Goal: Communication & Community: Answer question/provide support

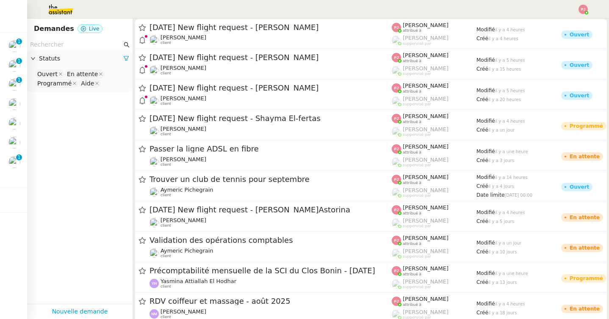
click at [13, 165] on img at bounding box center [14, 162] width 12 height 12
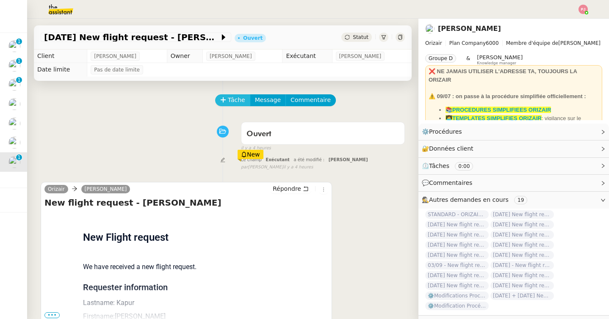
click at [230, 104] on span "Tâche" at bounding box center [236, 100] width 17 height 10
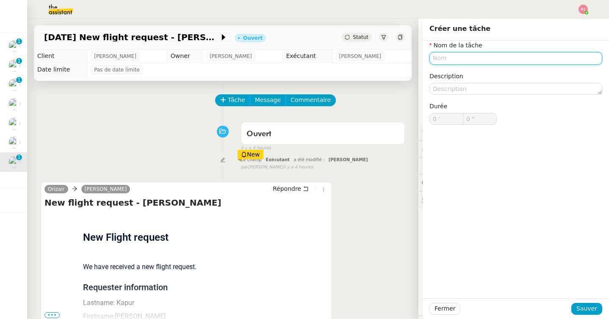
click at [435, 59] on input "text" at bounding box center [516, 58] width 173 height 12
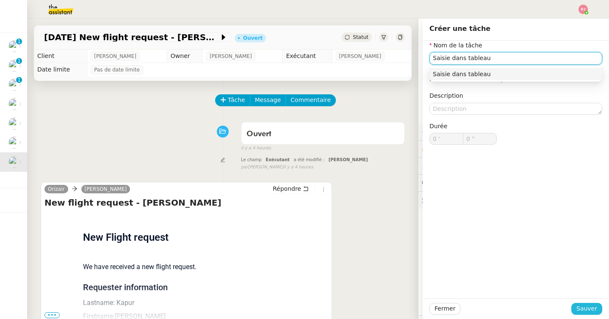
type input "Saisie dans tableau"
click at [589, 308] on span "Sauver" at bounding box center [587, 309] width 21 height 10
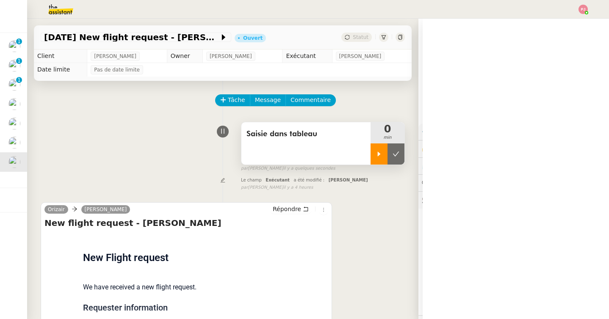
click at [378, 153] on icon at bounding box center [379, 154] width 3 height 5
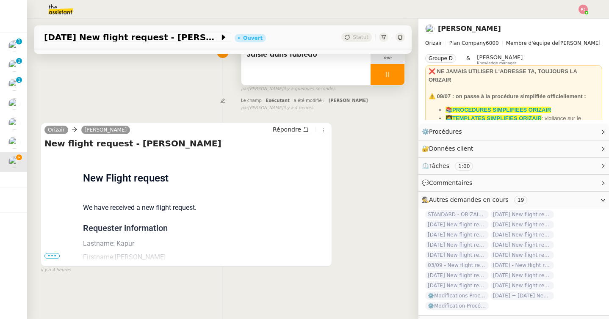
scroll to position [108, 0]
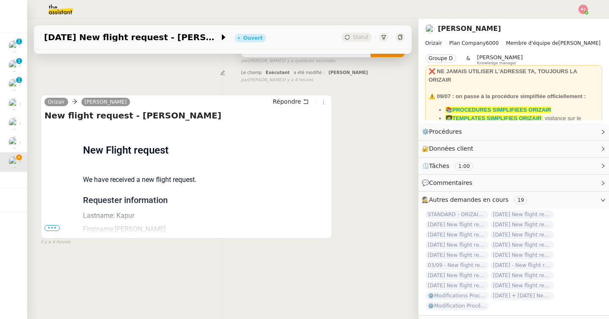
click at [56, 227] on span "•••" at bounding box center [51, 228] width 15 height 6
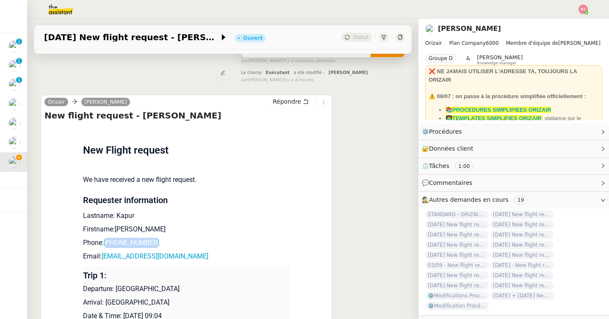
drag, startPoint x: 158, startPoint y: 242, endPoint x: 110, endPoint y: 243, distance: 47.9
click at [110, 243] on p "Phone: [PHONE_NUMBER]" at bounding box center [186, 243] width 207 height 10
copy link "447772194191"
drag, startPoint x: 194, startPoint y: 255, endPoint x: 104, endPoint y: 255, distance: 89.8
click at [104, 255] on p "Email: [EMAIL_ADDRESS][DOMAIN_NAME]" at bounding box center [186, 257] width 207 height 10
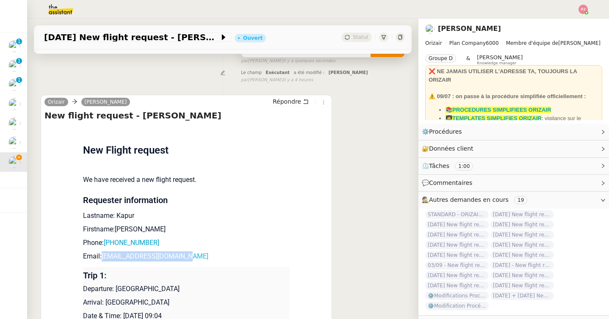
copy link "[EMAIL_ADDRESS][DOMAIN_NAME]"
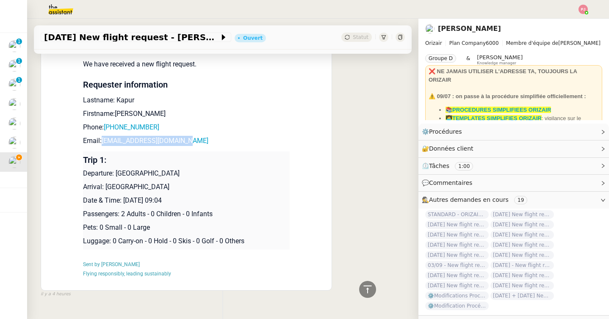
scroll to position [229, 0]
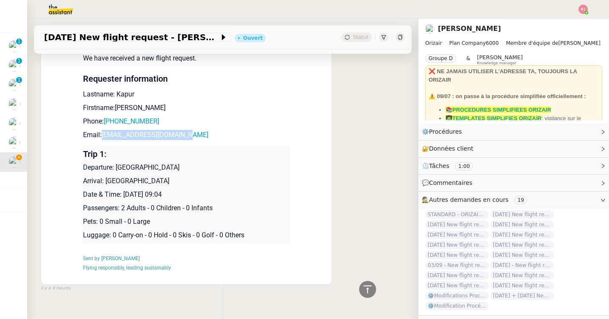
drag, startPoint x: 198, startPoint y: 166, endPoint x: 117, endPoint y: 166, distance: 80.9
click at [117, 166] on p "Departure: [GEOGRAPHIC_DATA]" at bounding box center [186, 168] width 207 height 10
copy p "[GEOGRAPHIC_DATA]"
drag, startPoint x: 144, startPoint y: 179, endPoint x: 107, endPoint y: 179, distance: 36.9
click at [107, 179] on p "Arrival: [GEOGRAPHIC_DATA]" at bounding box center [186, 181] width 207 height 10
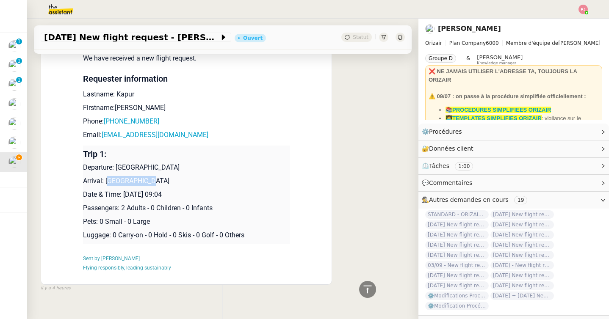
copy p "[GEOGRAPHIC_DATA]"
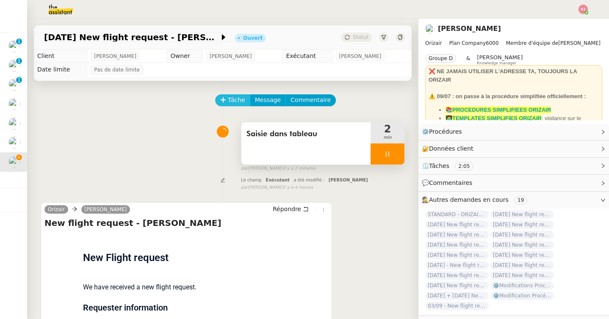
click at [230, 100] on span "Tâche" at bounding box center [236, 100] width 17 height 10
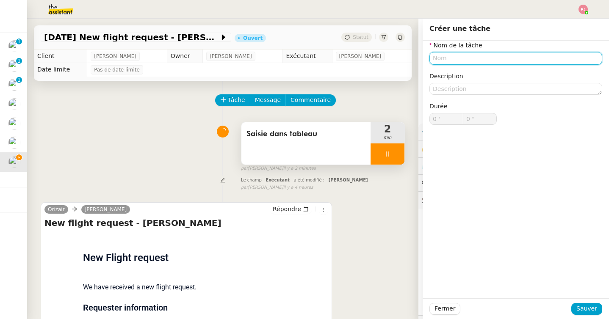
click at [446, 57] on input "text" at bounding box center [516, 58] width 173 height 12
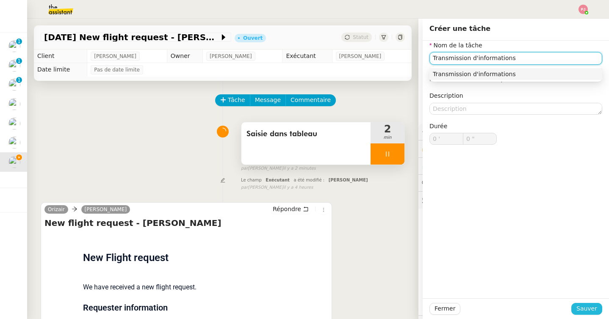
type input "Transmission d'informations"
click at [590, 307] on span "Sauver" at bounding box center [587, 309] width 21 height 10
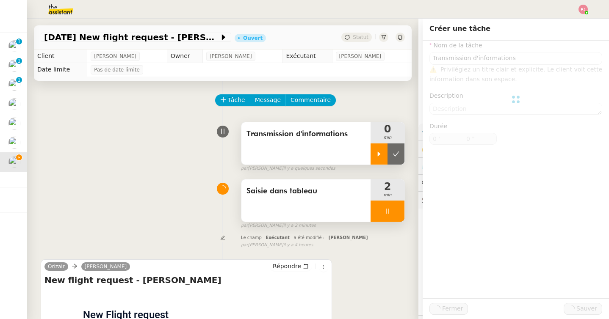
click at [377, 161] on div at bounding box center [379, 154] width 17 height 21
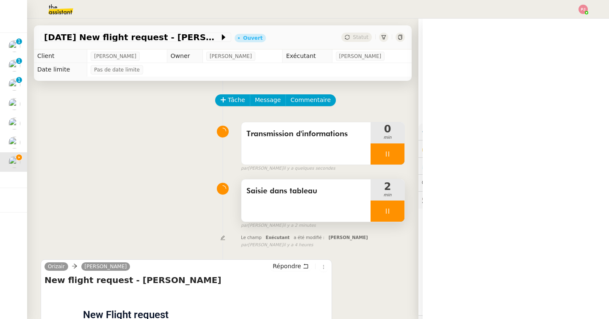
click at [386, 204] on div at bounding box center [388, 211] width 34 height 21
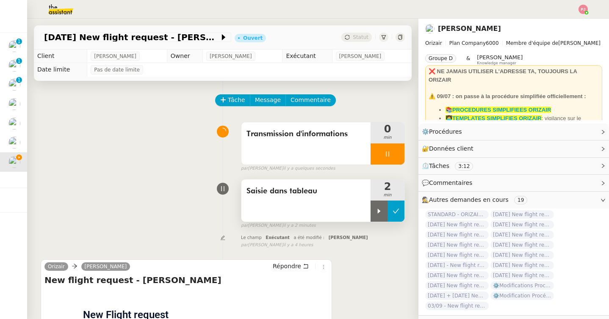
click at [397, 211] on icon at bounding box center [396, 211] width 6 height 5
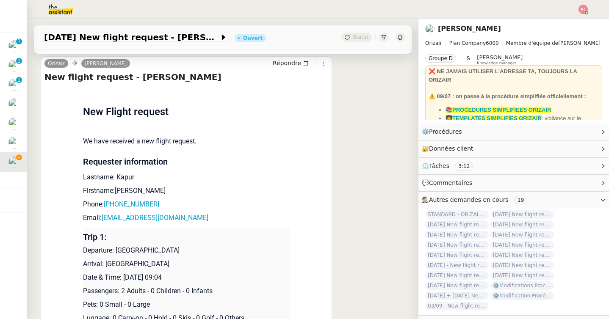
scroll to position [208, 0]
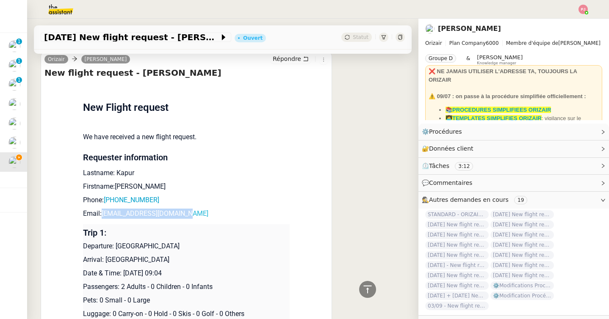
drag, startPoint x: 192, startPoint y: 215, endPoint x: 103, endPoint y: 211, distance: 89.5
click at [103, 211] on p "Email: [EMAIL_ADDRESS][DOMAIN_NAME]" at bounding box center [186, 214] width 207 height 10
copy link "[EMAIL_ADDRESS][DOMAIN_NAME]"
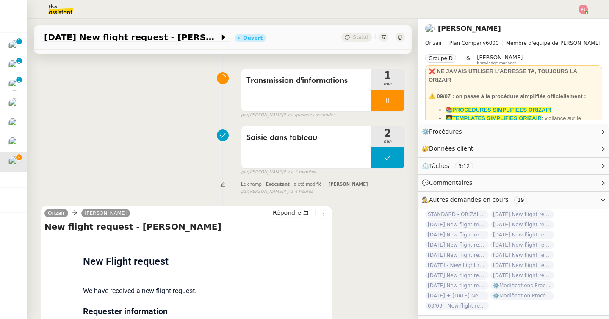
scroll to position [0, 0]
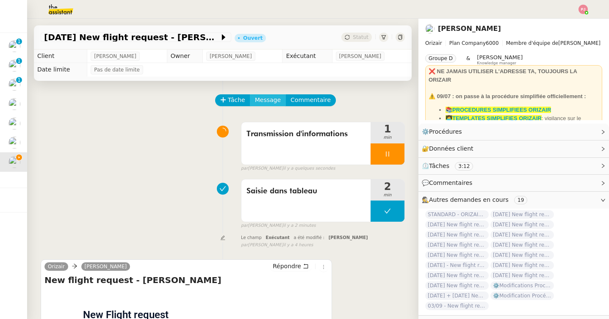
click at [254, 99] on button "Message" at bounding box center [268, 100] width 36 height 12
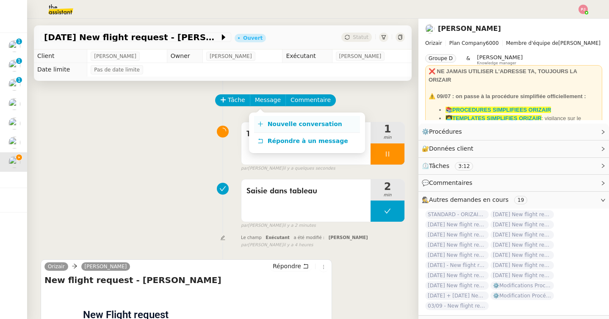
click at [268, 122] on span "Nouvelle conversation" at bounding box center [305, 124] width 75 height 7
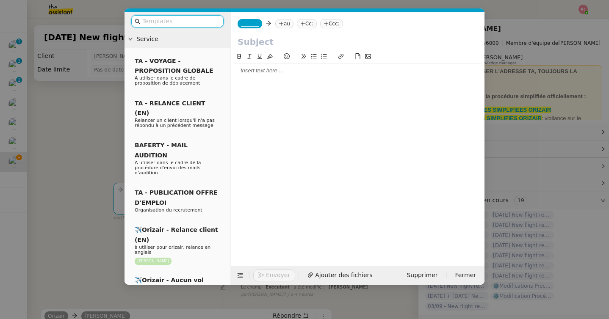
click at [207, 23] on input "text" at bounding box center [180, 22] width 76 height 10
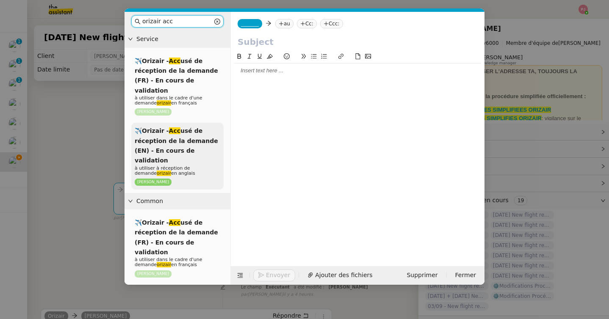
type input "orizair acc"
click at [180, 140] on span "✈️Orizair - Acc usé de réception de la demande (EN) - En cours de validation" at bounding box center [176, 146] width 83 height 36
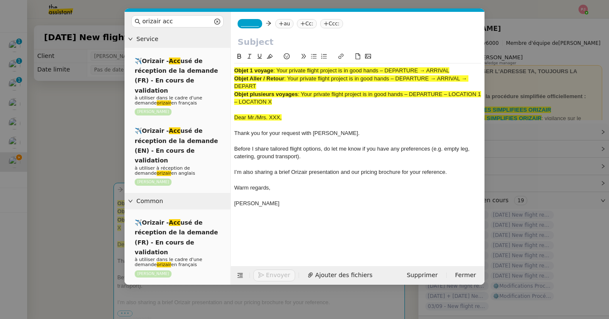
click at [257, 21] on span "_______" at bounding box center [250, 24] width 18 height 6
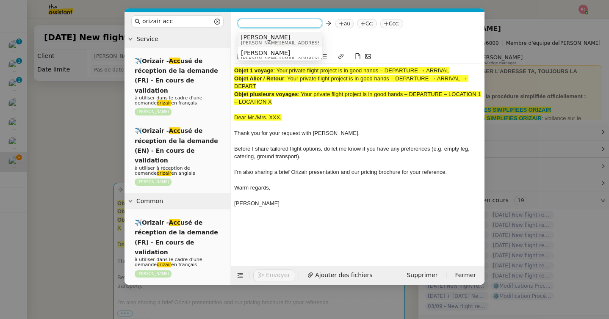
click at [265, 36] on span "[PERSON_NAME]" at bounding box center [301, 37] width 120 height 7
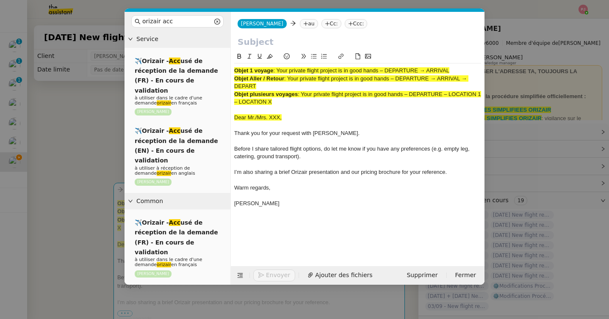
click at [300, 21] on nz-tag "au" at bounding box center [309, 23] width 18 height 9
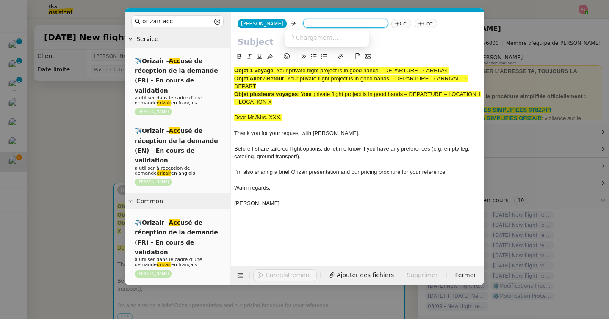
paste input "[EMAIL_ADDRESS][DOMAIN_NAME]"
type input "[EMAIL_ADDRESS][DOMAIN_NAME]"
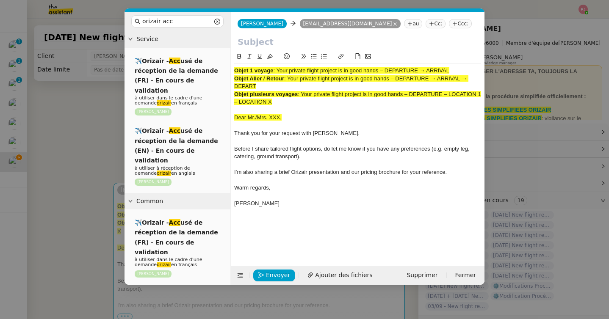
click at [449, 22] on nz-tag "Ccc:" at bounding box center [460, 23] width 23 height 9
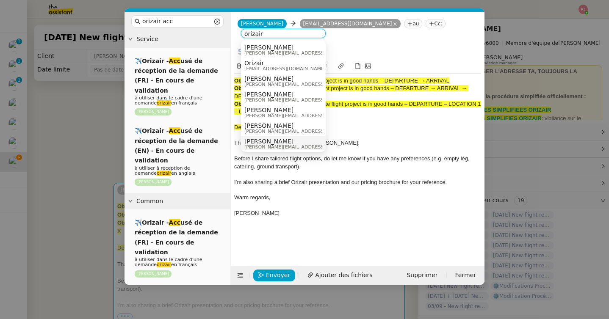
type input "orizair"
click at [276, 145] on span "[PERSON_NAME][EMAIL_ADDRESS][DOMAIN_NAME]" at bounding box center [304, 147] width 120 height 5
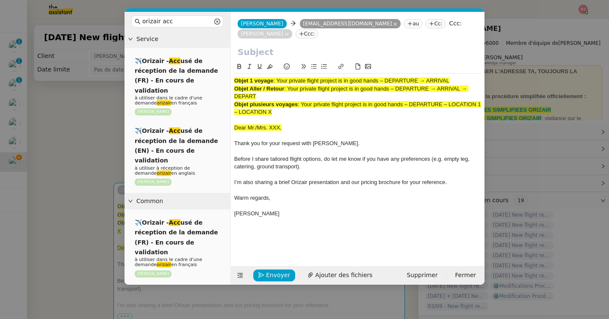
drag, startPoint x: 278, startPoint y: 82, endPoint x: 454, endPoint y: 79, distance: 175.4
click at [454, 79] on div "Objet 1 voyage : Your private flight project is in good hands – DEPARTURE → ARR…" at bounding box center [357, 81] width 247 height 8
copy span "Your private flight project is in good hands – DEPARTURE → ARRIVAL"
click at [288, 50] on input "text" at bounding box center [358, 52] width 240 height 13
paste input "Your private flight project is in good hands – DEPARTURE → ARRIVAL"
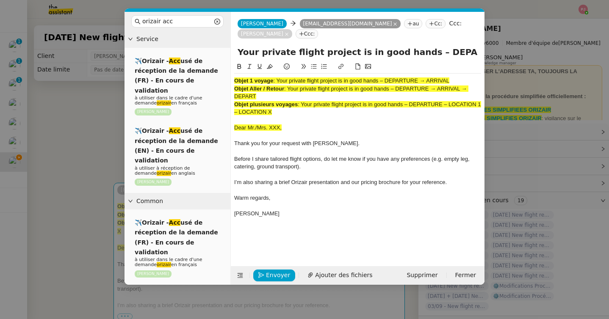
scroll to position [0, 34]
type input "Your private flight project is in good hands – DEPARTURE → ARRIVAL"
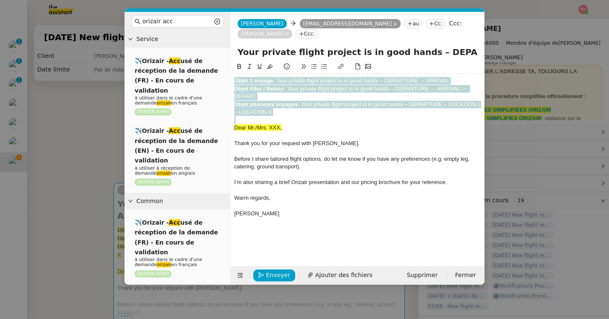
drag, startPoint x: 235, startPoint y: 128, endPoint x: 234, endPoint y: 78, distance: 49.6
click at [234, 78] on div "Objet 1 voyage : Your private flight project is in good hands – DEPARTURE → ARR…" at bounding box center [357, 151] width 247 height 155
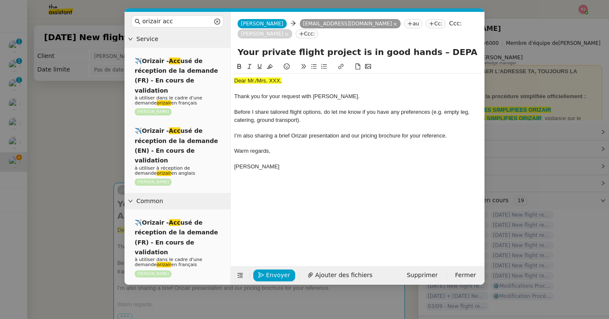
click at [56, 155] on nz-modal-container "orizair acc Service ✈️Orizair - Acc usé de réception de la demande (FR) - En co…" at bounding box center [304, 159] width 609 height 319
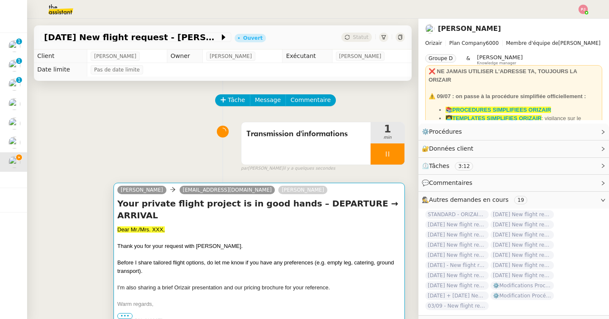
click at [150, 227] on span "Dear Mr./Mrs. XXX," at bounding box center [140, 230] width 47 height 6
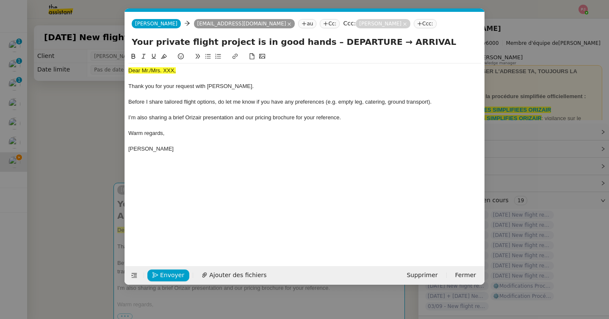
scroll to position [0, 46]
drag, startPoint x: 179, startPoint y: 69, endPoint x: 106, endPoint y: 69, distance: 72.9
click at [106, 69] on nz-modal-container "orizair acc Service ✈️Orizair - Acc usé de réception de la demande (FR) - En co…" at bounding box center [304, 159] width 609 height 319
click at [67, 244] on nz-modal-container "orizair acc Service ✈️Orizair - Acc usé de réception de la demande (FR) - En co…" at bounding box center [304, 159] width 609 height 319
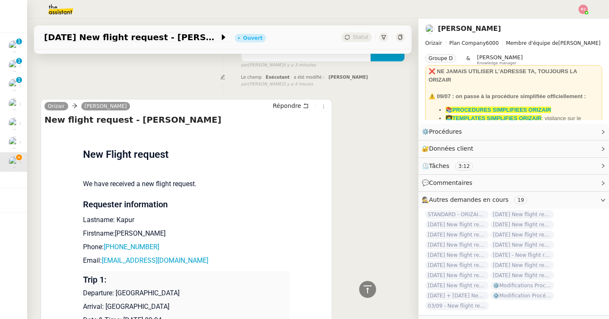
scroll to position [439, 0]
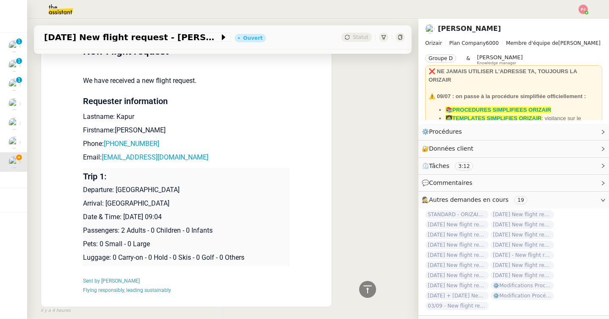
drag, startPoint x: 194, startPoint y: 179, endPoint x: 117, endPoint y: 175, distance: 77.6
click at [117, 185] on p "Departure: [GEOGRAPHIC_DATA]" at bounding box center [186, 190] width 207 height 10
copy p "[GEOGRAPHIC_DATA]"
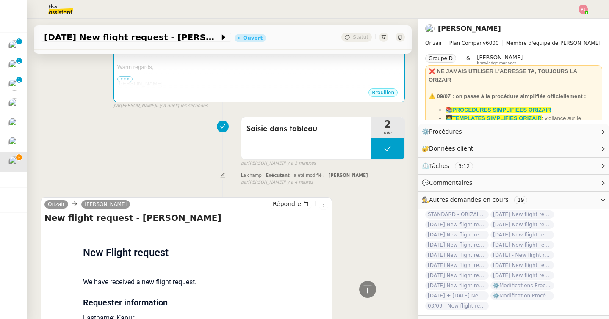
scroll to position [0, 0]
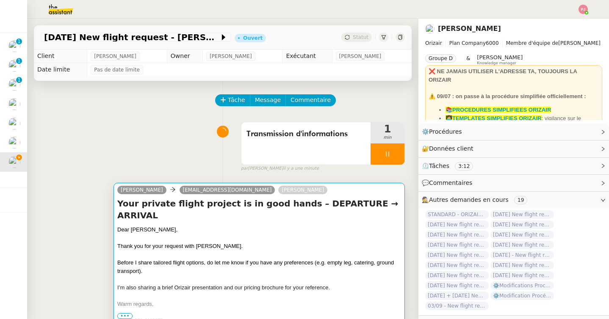
click at [181, 226] on div "Dear [PERSON_NAME]," at bounding box center [259, 230] width 284 height 8
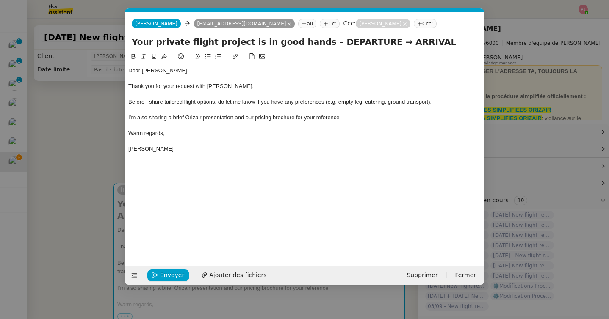
scroll to position [0, 46]
drag, startPoint x: 356, startPoint y: 42, endPoint x: 310, endPoint y: 42, distance: 46.2
click at [310, 42] on input "Your private flight project is in good hands – DEPARTURE → ARRIVAL" at bounding box center [305, 42] width 346 height 13
paste input "[GEOGRAPHIC_DATA]"
type input "Your private flight project is in good hands – [GEOGRAPHIC_DATA] → ARRIVAL"
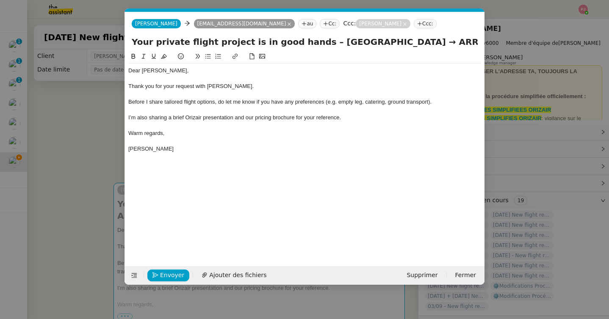
click at [76, 138] on nz-modal-container "orizair acc Service ✈️Orizair - Acc usé de réception de la demande (FR) - En co…" at bounding box center [304, 159] width 609 height 319
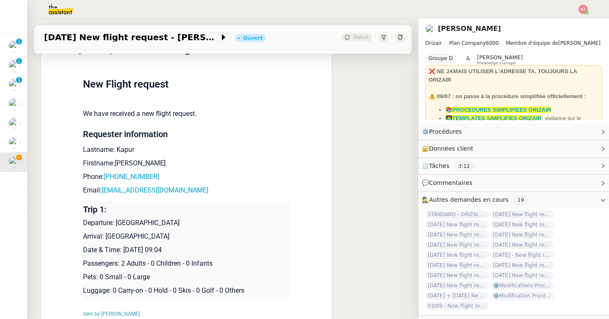
scroll to position [474, 0]
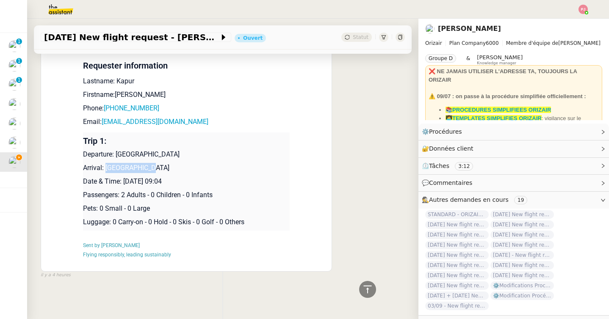
drag, startPoint x: 146, startPoint y: 170, endPoint x: 106, endPoint y: 167, distance: 40.3
click at [106, 167] on p "Arrival: [GEOGRAPHIC_DATA]" at bounding box center [186, 168] width 207 height 10
copy p "[GEOGRAPHIC_DATA]"
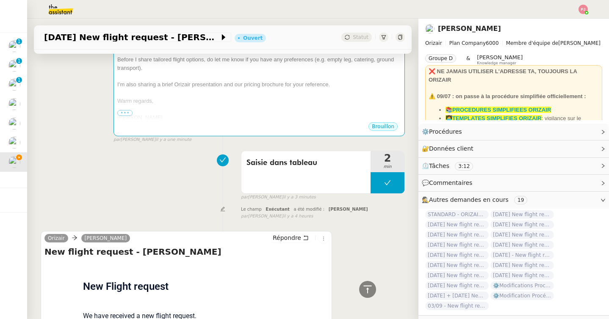
scroll to position [0, 0]
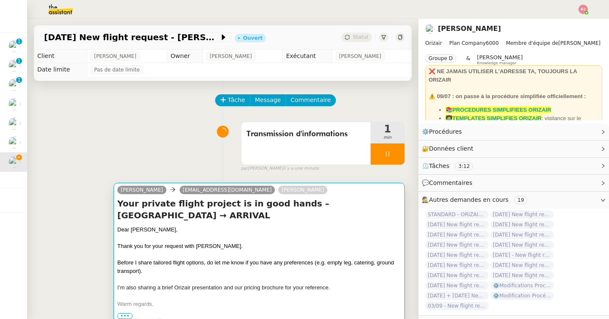
click at [196, 219] on h4 "Your private flight project is in good hands – [GEOGRAPHIC_DATA] → ARRIVAL" at bounding box center [259, 210] width 284 height 24
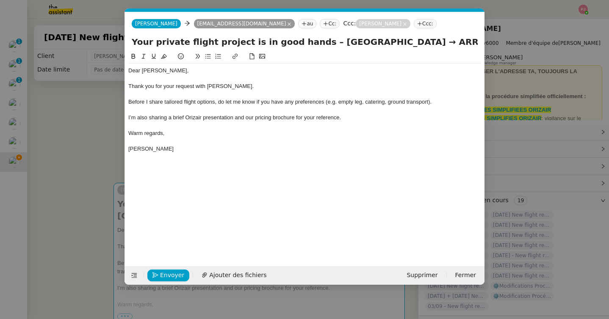
scroll to position [0, 46]
drag, startPoint x: 420, startPoint y: 42, endPoint x: 485, endPoint y: 41, distance: 65.7
click at [485, 41] on nz-modal-container "orizair acc Service ✈️Orizair - Acc usé de réception de la demande (FR) - En co…" at bounding box center [304, 159] width 609 height 319
paste input "[GEOGRAPHIC_DATA]"
type input "Your private flight project is in good hands – [GEOGRAPHIC_DATA] → [GEOGRAPHIC_…"
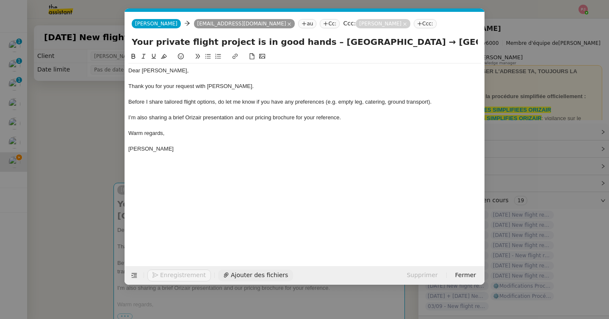
click at [220, 275] on button "Ajouter des fichiers" at bounding box center [255, 276] width 75 height 12
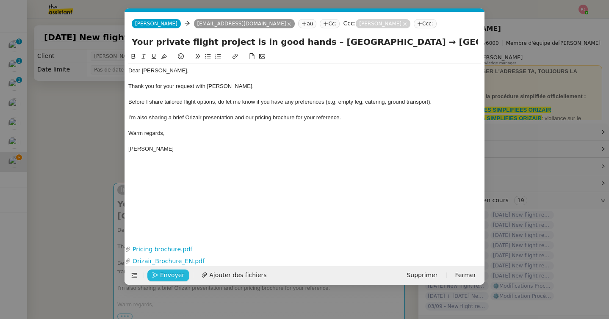
click at [170, 277] on span "Envoyer" at bounding box center [172, 276] width 24 height 10
click at [170, 277] on span "Confirmer l'envoi" at bounding box center [185, 276] width 51 height 10
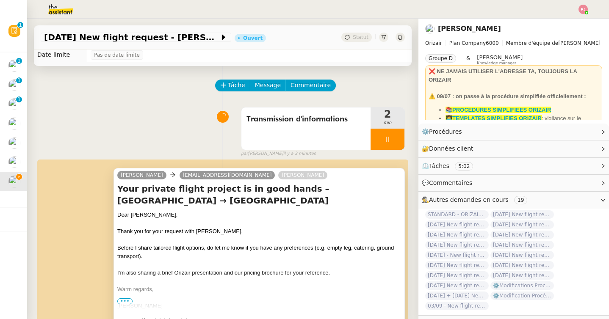
scroll to position [0, 0]
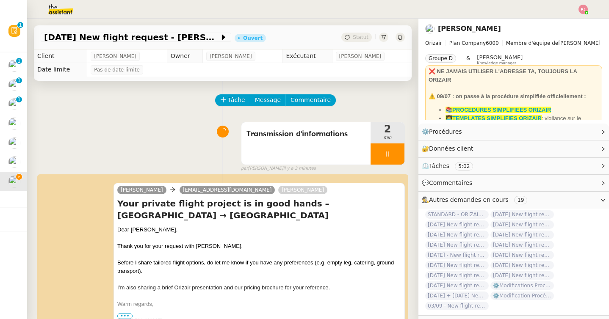
click at [391, 107] on div "Tâche Message Commentaire" at bounding box center [310, 104] width 189 height 20
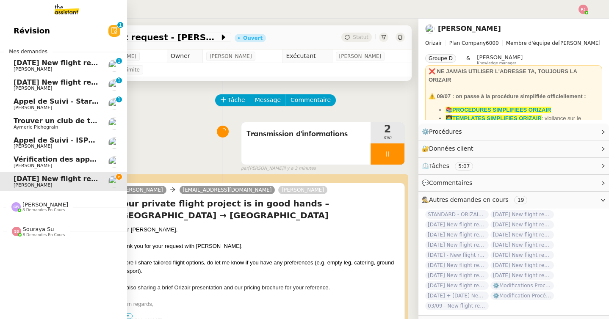
click at [34, 156] on span "Vérification des appels sortants - août 2025" at bounding box center [98, 159] width 168 height 8
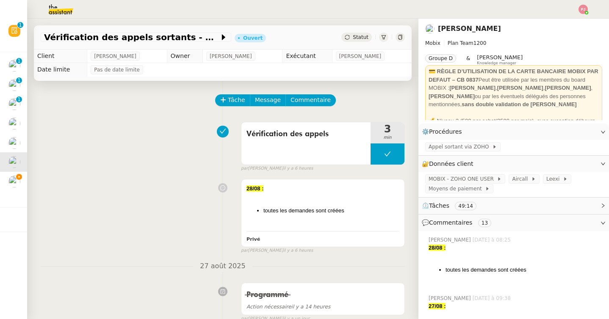
click at [361, 36] on span "Statut" at bounding box center [361, 37] width 16 height 6
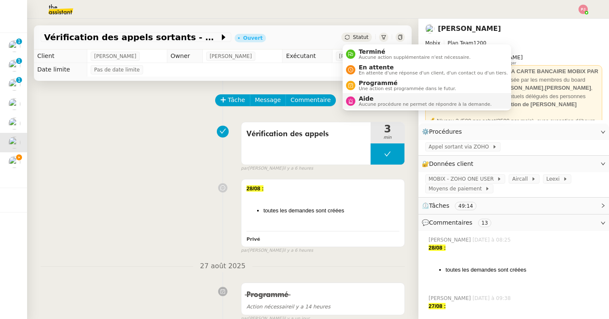
click at [372, 93] on li "Aide Aucune procédure ne permet de répondre à la demande." at bounding box center [427, 101] width 169 height 16
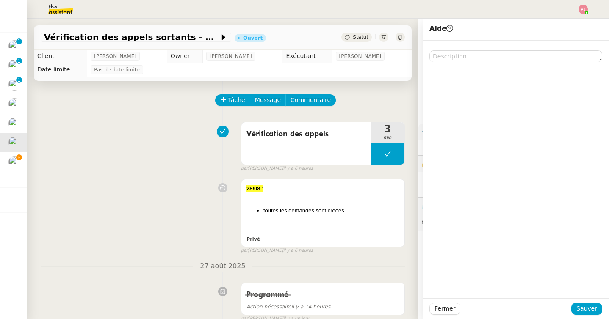
click at [364, 37] on span "Statut" at bounding box center [361, 37] width 16 height 6
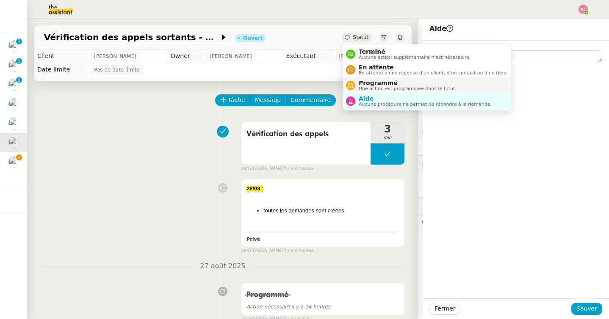
click at [370, 86] on span "Programmé" at bounding box center [407, 83] width 97 height 7
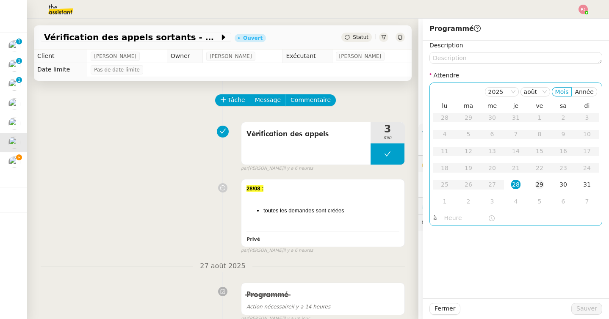
click at [538, 188] on div "29" at bounding box center [539, 184] width 9 height 9
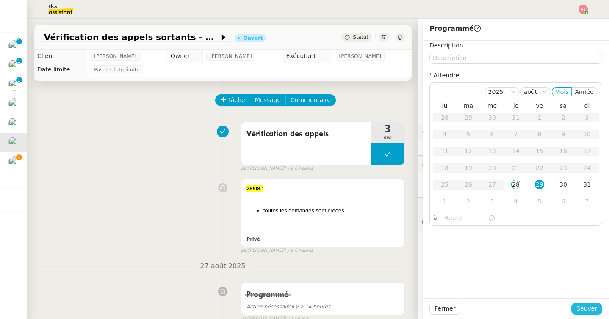
click at [590, 305] on span "Sauver" at bounding box center [587, 309] width 21 height 10
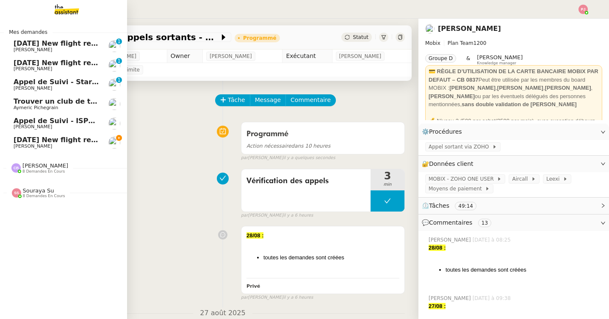
click at [17, 141] on span "[DATE] New flight request - [PERSON_NAME]" at bounding box center [99, 140] width 170 height 8
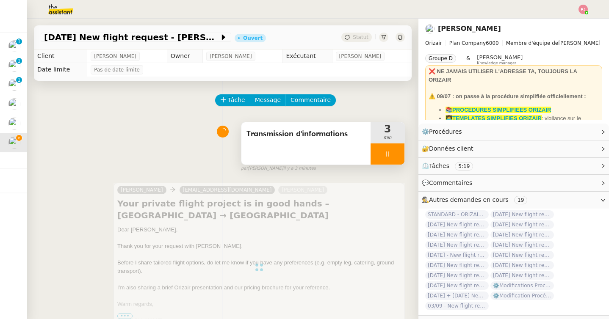
click at [375, 158] on div at bounding box center [388, 154] width 34 height 21
click at [397, 158] on button at bounding box center [396, 154] width 17 height 21
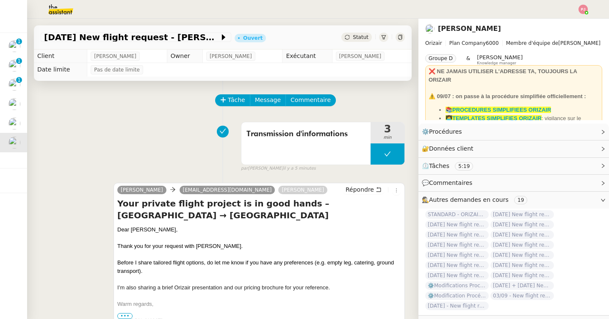
click at [353, 36] on div "Statut" at bounding box center [356, 37] width 31 height 9
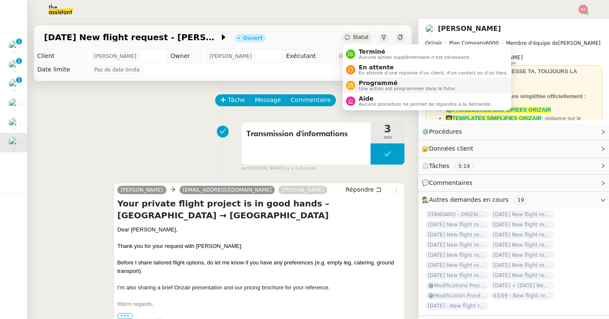
click at [367, 86] on span "Une action est programmée dans le futur." at bounding box center [407, 88] width 97 height 5
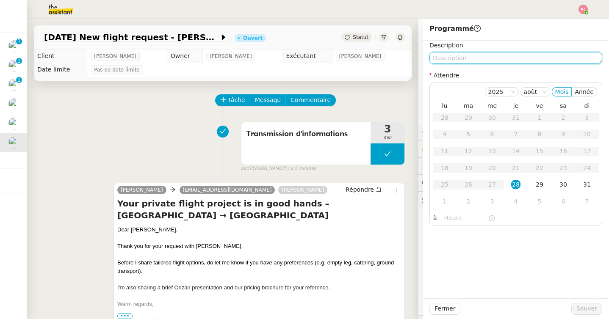
click at [467, 61] on textarea at bounding box center [516, 58] width 173 height 12
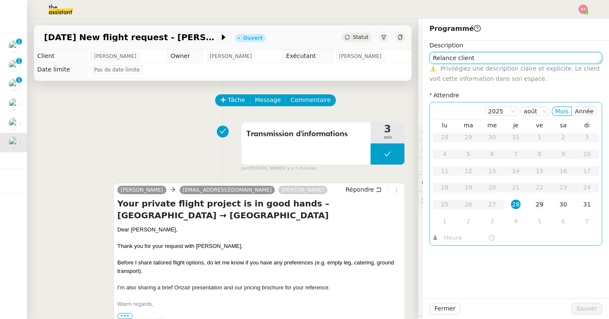
type textarea "Relance client"
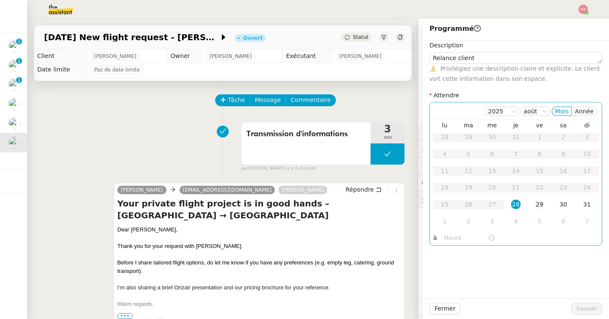
click at [536, 203] on div "29" at bounding box center [539, 204] width 9 height 9
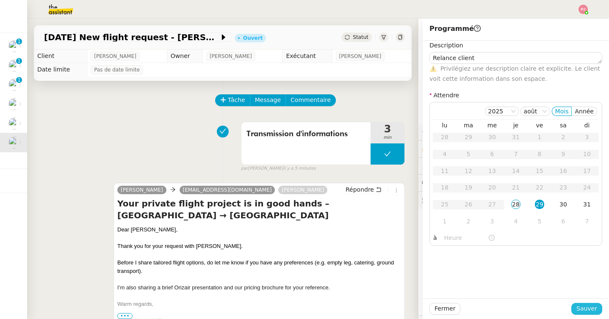
click at [583, 306] on span "Sauver" at bounding box center [587, 309] width 21 height 10
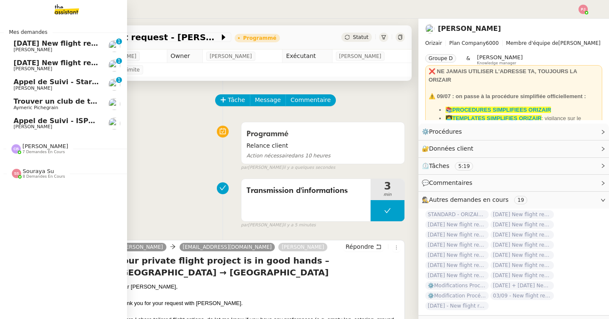
click at [53, 68] on span "[PERSON_NAME]" at bounding box center [57, 69] width 86 height 5
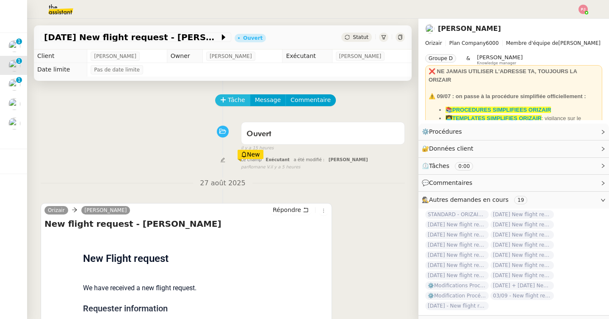
click at [237, 101] on span "Tâche" at bounding box center [236, 100] width 17 height 10
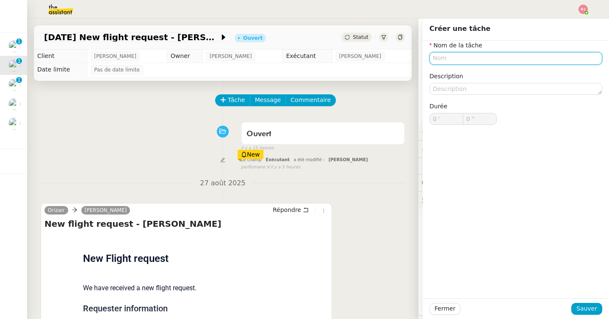
click at [442, 59] on input "text" at bounding box center [516, 58] width 173 height 12
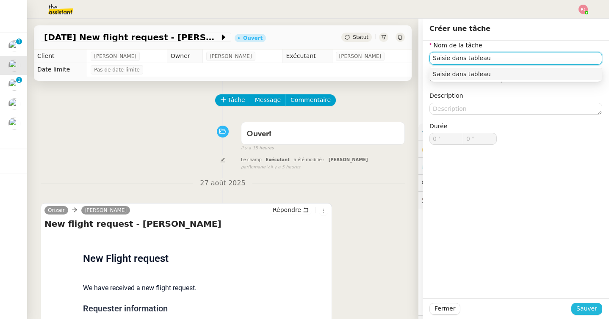
type input "Saisie dans tableau"
click at [590, 309] on span "Sauver" at bounding box center [587, 309] width 21 height 10
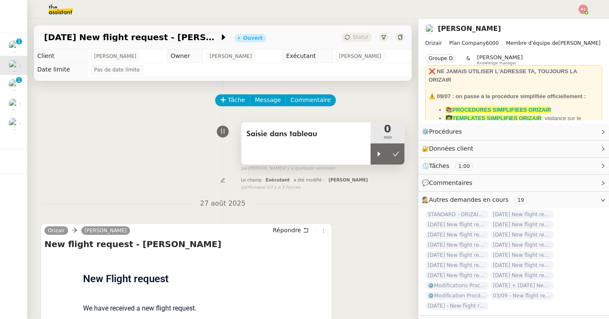
click at [370, 154] on div "Saisie dans tableau" at bounding box center [305, 143] width 129 height 42
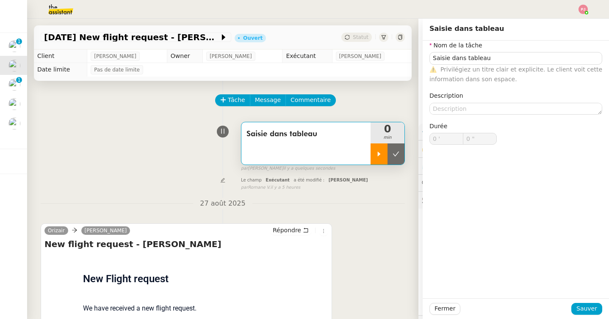
click at [383, 156] on div at bounding box center [379, 154] width 17 height 21
type input "Saisie dans tableau"
type input "0 '"
type input "0 ""
type input "Saisie dans tableau"
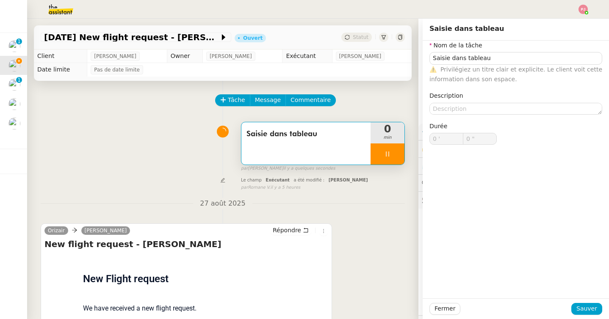
type input "0 '"
type input "1 ""
click at [125, 164] on div "Saisie dans tableau 1 min false par [PERSON_NAME] il y a quelques secondes" at bounding box center [223, 145] width 364 height 54
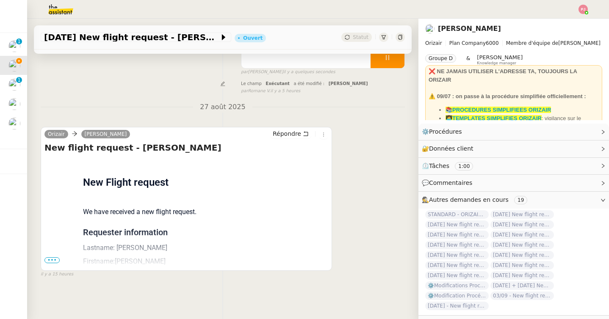
scroll to position [108, 0]
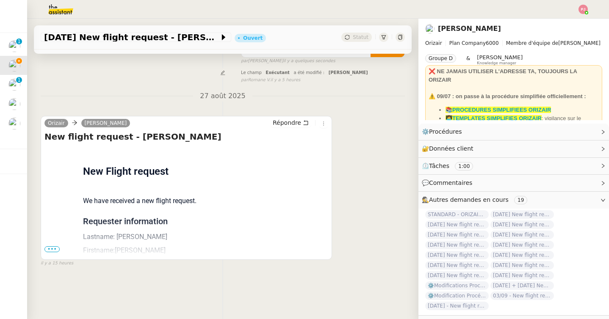
click at [48, 250] on span "•••" at bounding box center [51, 250] width 15 height 6
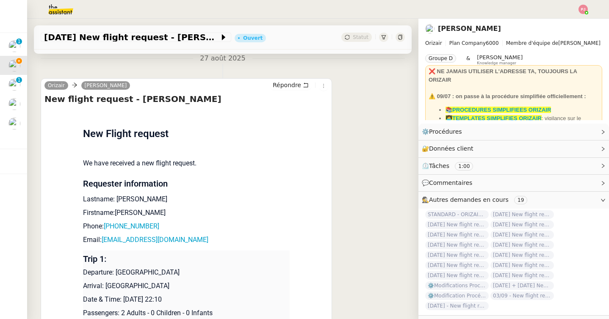
scroll to position [151, 0]
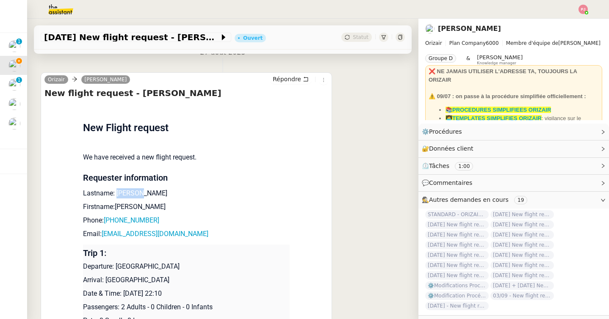
drag, startPoint x: 148, startPoint y: 193, endPoint x: 117, endPoint y: 193, distance: 30.9
click at [117, 193] on p "Lastname: [PERSON_NAME]" at bounding box center [186, 194] width 207 height 10
copy p "[PERSON_NAME]"
drag, startPoint x: 162, startPoint y: 219, endPoint x: 110, endPoint y: 217, distance: 51.7
click at [110, 217] on p "Phone: [PHONE_NUMBER]" at bounding box center [186, 221] width 207 height 10
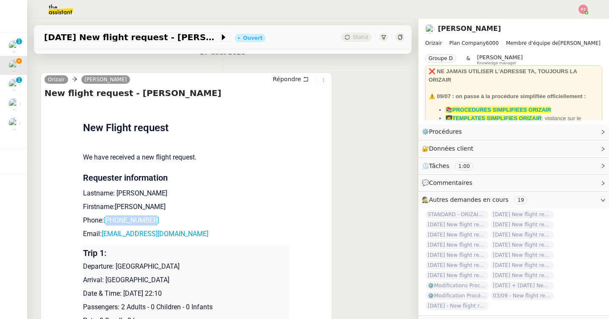
copy link "447874756304"
drag, startPoint x: 220, startPoint y: 233, endPoint x: 103, endPoint y: 235, distance: 116.5
click at [103, 235] on p "Email: [EMAIL_ADDRESS][DOMAIN_NAME]" at bounding box center [186, 234] width 207 height 10
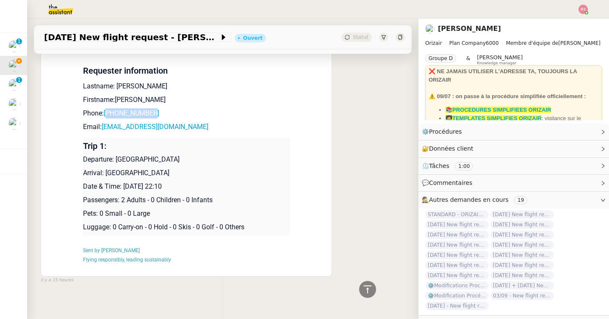
scroll to position [264, 0]
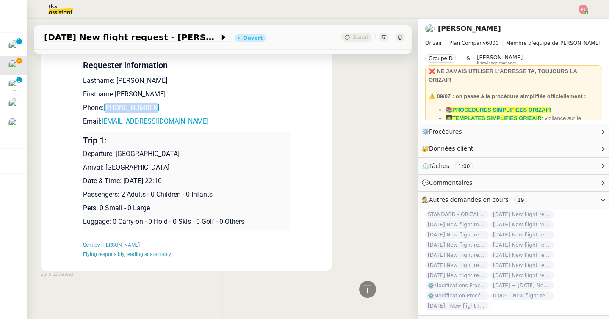
drag, startPoint x: 179, startPoint y: 156, endPoint x: 117, endPoint y: 154, distance: 61.9
click at [117, 154] on p "Departure: [GEOGRAPHIC_DATA]" at bounding box center [186, 154] width 207 height 10
drag, startPoint x: 172, startPoint y: 167, endPoint x: 106, endPoint y: 167, distance: 65.7
click at [106, 167] on p "Arrival: [GEOGRAPHIC_DATA]" at bounding box center [186, 168] width 207 height 10
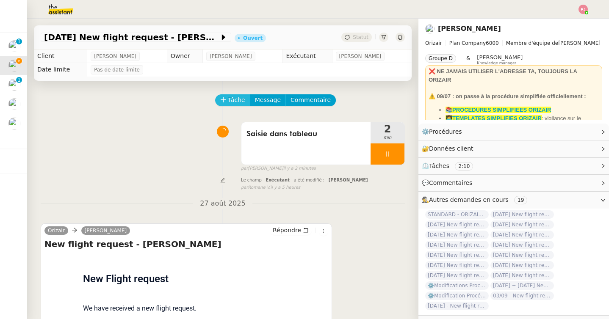
click at [239, 102] on span "Tâche" at bounding box center [236, 100] width 17 height 10
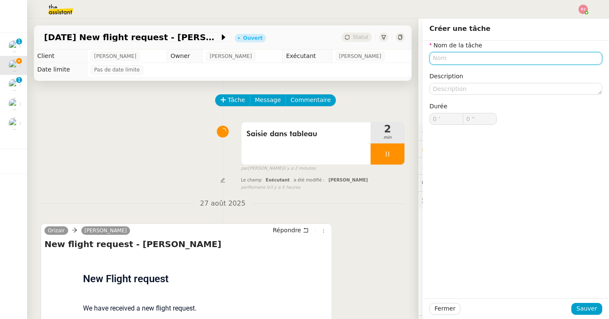
click at [455, 62] on input "text" at bounding box center [516, 58] width 173 height 12
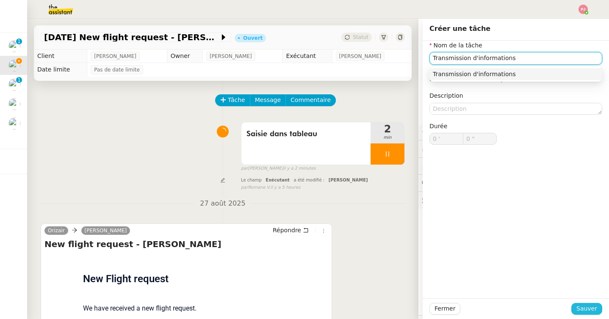
type input "Transmission d'informations"
click at [585, 304] on span "Sauver" at bounding box center [587, 309] width 21 height 10
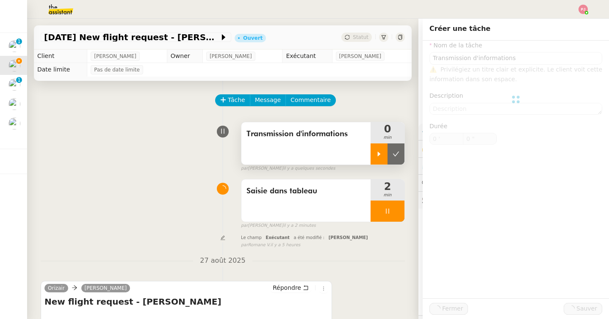
click at [380, 161] on div at bounding box center [379, 154] width 17 height 21
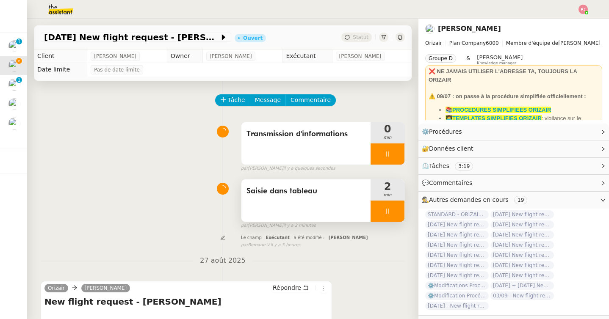
click at [390, 211] on icon at bounding box center [387, 211] width 7 height 7
click at [395, 211] on icon at bounding box center [396, 211] width 7 height 7
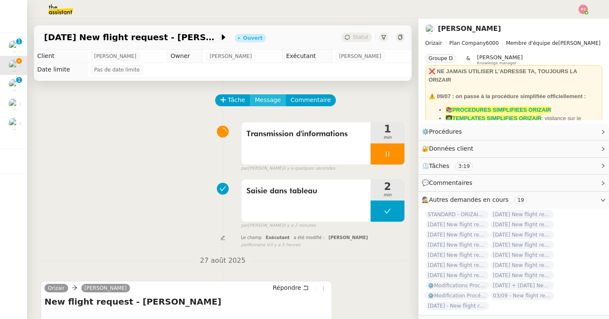
click at [265, 101] on span "Message" at bounding box center [268, 100] width 26 height 10
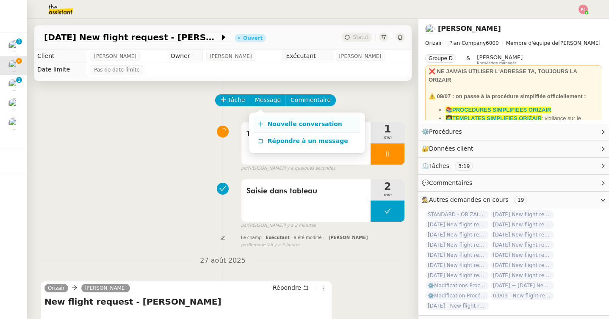
click at [270, 120] on link "Nouvelle conversation" at bounding box center [307, 124] width 106 height 17
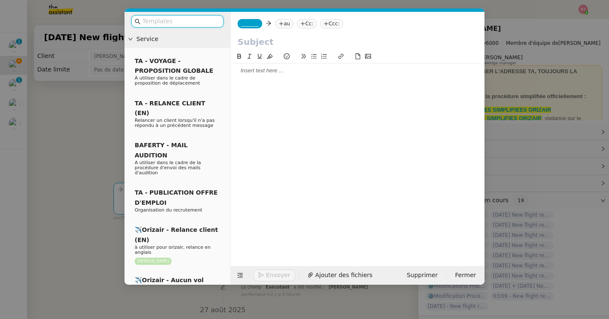
click at [195, 25] on input "text" at bounding box center [180, 22] width 76 height 10
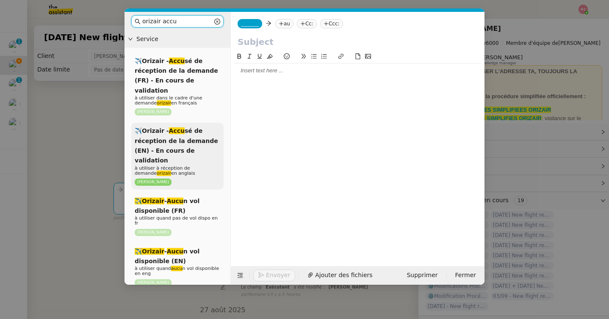
type input "orizair accu"
click at [193, 126] on div "✈️Orizair - Accu sé de réception de la demande (EN) - En cours de validation à …" at bounding box center [177, 156] width 92 height 67
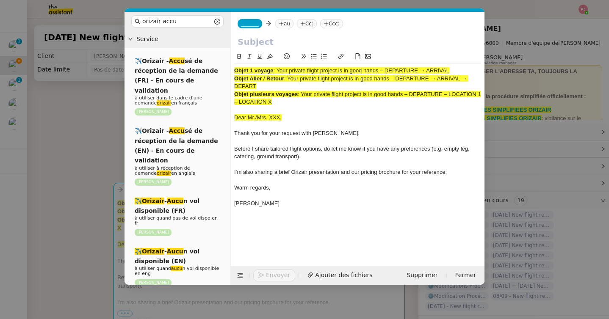
drag, startPoint x: 280, startPoint y: 69, endPoint x: 498, endPoint y: 67, distance: 218.2
click at [498, 67] on nz-modal-container "orizair accu Service ✈️Orizair - Accu sé de réception de la demande (FR) - En c…" at bounding box center [304, 159] width 609 height 319
click at [267, 39] on input "text" at bounding box center [358, 42] width 240 height 13
paste input "Your private flight project is in good hands – DEPARTURE → ARRIVAL"
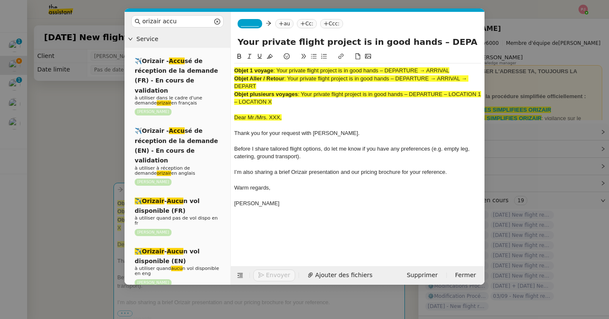
scroll to position [0, 34]
type input "Your private flight project is in good hands – DEPARTURE → ARRIVAL"
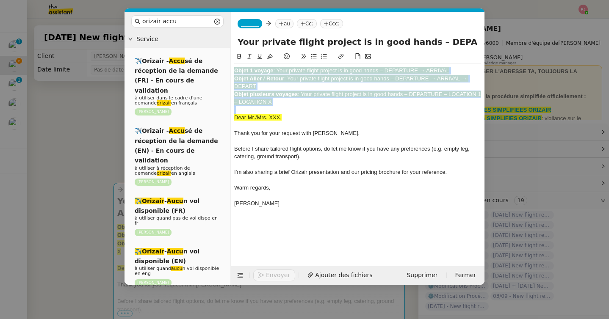
drag, startPoint x: 280, startPoint y: 112, endPoint x: 230, endPoint y: 65, distance: 68.3
click at [230, 65] on nz-layout "orizair accu Service ✈️Orizair - Accu sé de réception de la demande (FR) - En c…" at bounding box center [305, 148] width 360 height 273
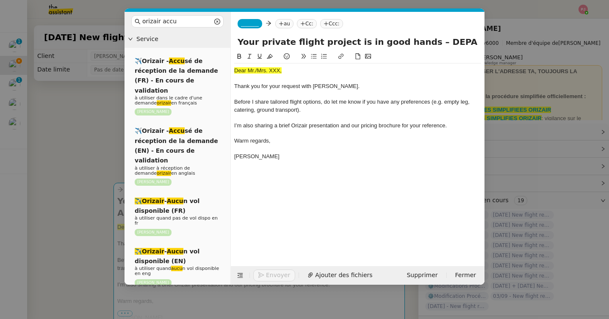
click at [125, 125] on div "✈️Orizair - Accu sé de réception de la demande (FR) - En cours de validation à …" at bounding box center [178, 171] width 106 height 246
click at [102, 128] on nz-modal-container "orizair accu Service ✈️Orizair - Accu sé de réception de la demande (FR) - En c…" at bounding box center [304, 159] width 609 height 319
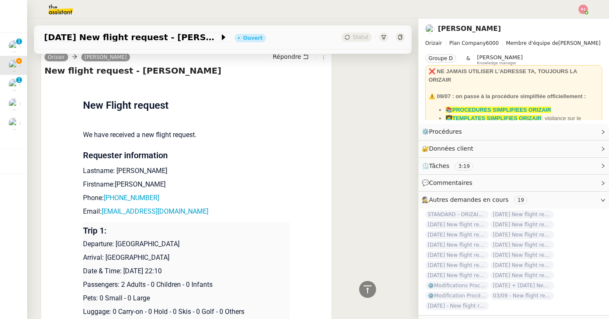
scroll to position [408, 0]
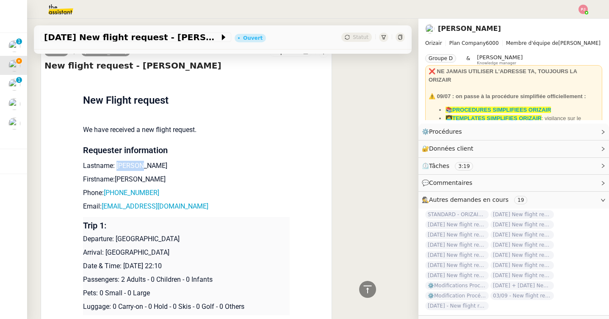
drag, startPoint x: 150, startPoint y: 162, endPoint x: 118, endPoint y: 162, distance: 31.3
click at [118, 162] on p "Lastname: [PERSON_NAME]" at bounding box center [186, 166] width 207 height 10
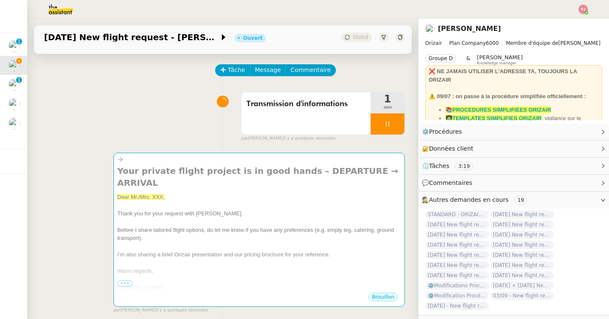
scroll to position [0, 0]
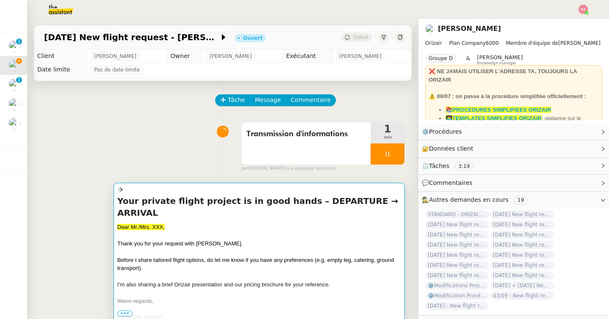
click at [191, 202] on h4 "Your private flight project is in good hands – DEPARTURE → ARRIVAL" at bounding box center [259, 207] width 284 height 24
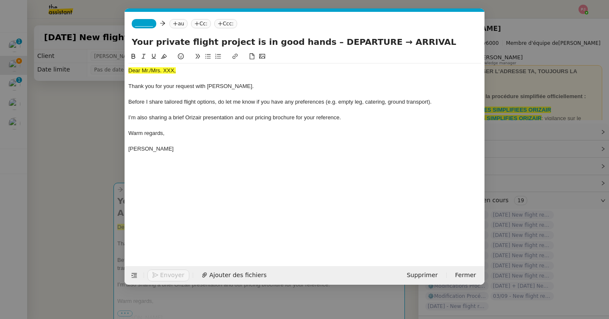
scroll to position [0, 50]
drag, startPoint x: 180, startPoint y: 71, endPoint x: 117, endPoint y: 71, distance: 62.7
click at [117, 71] on nz-modal-container "orizair accu Service ✈️Orizair - Accu sé de réception de la demande (FR) - En c…" at bounding box center [304, 159] width 609 height 319
click at [235, 271] on span "Ajouter des fichiers" at bounding box center [237, 276] width 57 height 10
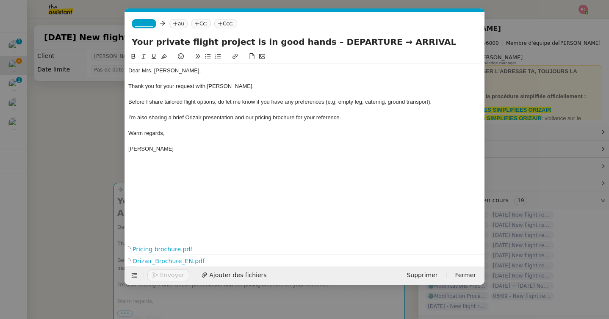
click at [146, 26] on span "_______" at bounding box center [144, 24] width 18 height 6
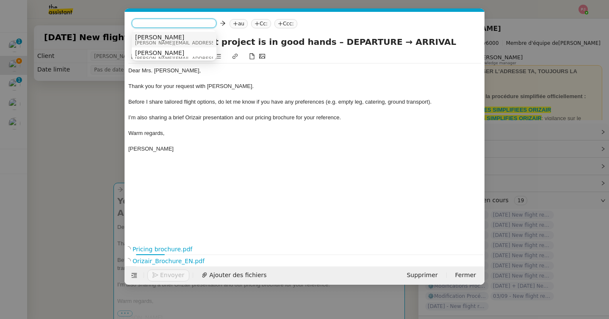
click at [154, 37] on span "[PERSON_NAME]" at bounding box center [195, 37] width 120 height 7
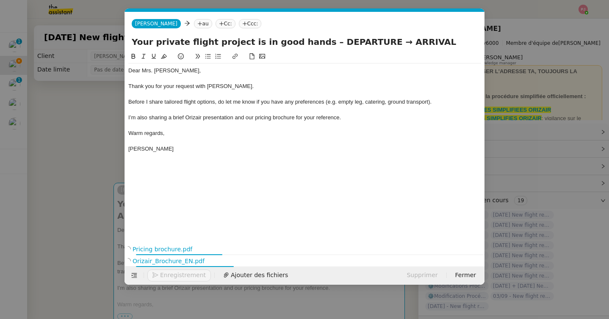
click at [239, 22] on nz-tag "Ccc:" at bounding box center [250, 23] width 23 height 9
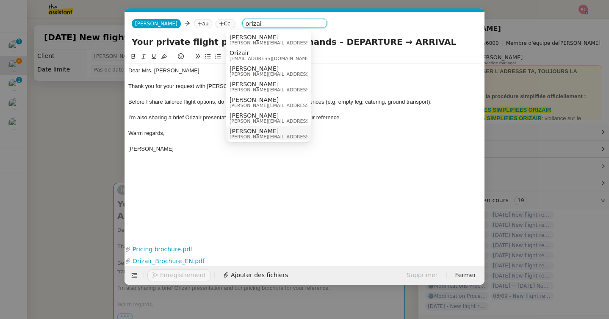
type input "orizai"
click at [260, 132] on span "[PERSON_NAME]" at bounding box center [290, 131] width 120 height 7
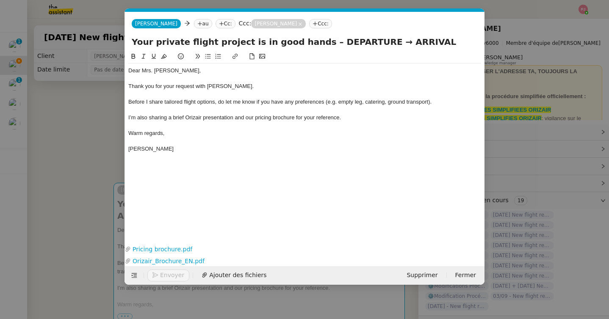
click at [93, 148] on nz-modal-container "orizair accu Service ✈️Orizair - Accu sé de réception de la demande (FR) - En c…" at bounding box center [304, 159] width 609 height 319
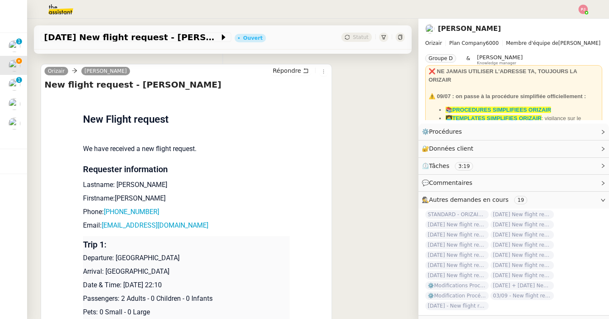
scroll to position [502, 0]
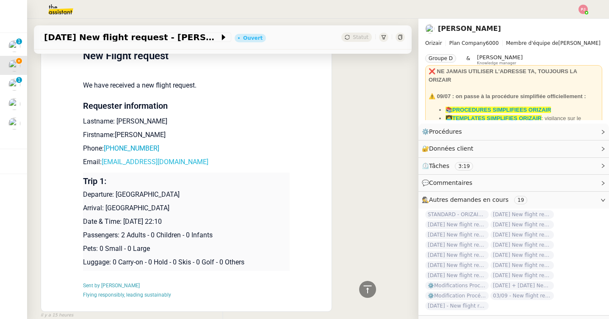
drag, startPoint x: 221, startPoint y: 152, endPoint x: 104, endPoint y: 152, distance: 117.3
click at [104, 157] on p "Email: [EMAIL_ADDRESS][DOMAIN_NAME]" at bounding box center [186, 162] width 207 height 10
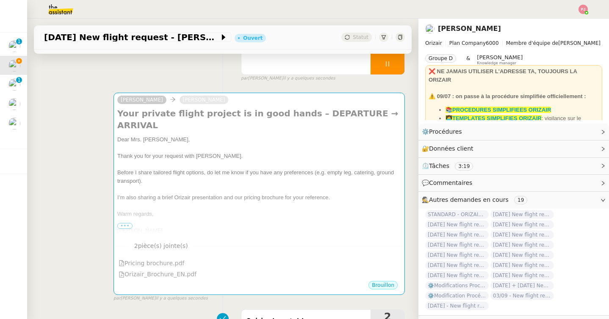
scroll to position [0, 0]
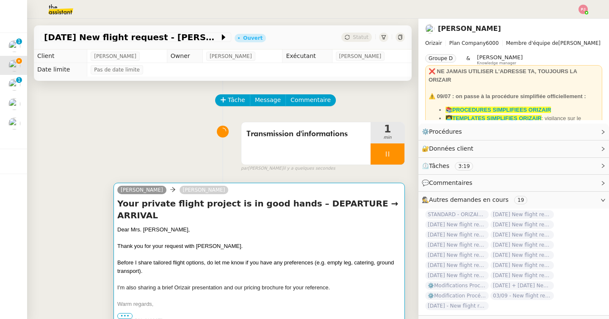
click at [161, 243] on span "Thank you for your request with [PERSON_NAME]." at bounding box center [179, 246] width 125 height 6
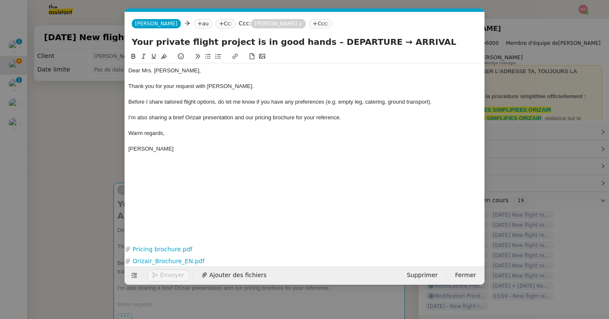
scroll to position [0, 50]
click at [216, 23] on nz-tag "Cc:" at bounding box center [226, 23] width 20 height 9
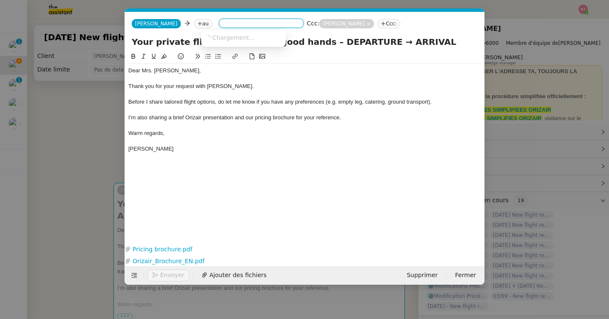
click at [194, 22] on nz-tag "au" at bounding box center [203, 23] width 18 height 9
paste input "[EMAIL_ADDRESS][DOMAIN_NAME]"
type input "[EMAIL_ADDRESS][DOMAIN_NAME]"
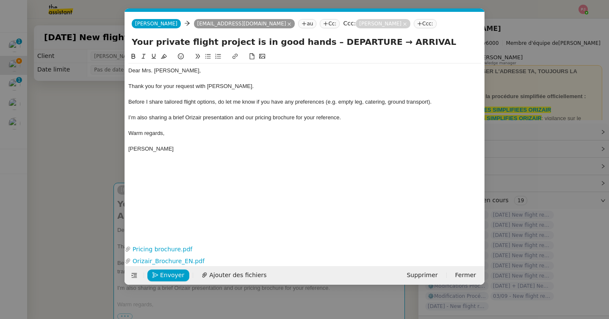
drag, startPoint x: 356, startPoint y: 41, endPoint x: 309, endPoint y: 40, distance: 46.6
click at [309, 40] on input "Your private flight project is in good hands – DEPARTURE → ARRIVAL" at bounding box center [305, 42] width 346 height 13
type input "Your private flight project is in good hands – [GEOGRAPHIC_DATA] → ARRIVAL"
click at [82, 160] on nz-modal-container "orizair accu Service ✈️Orizair - Accu sé de réception de la demande (FR) - En c…" at bounding box center [304, 159] width 609 height 319
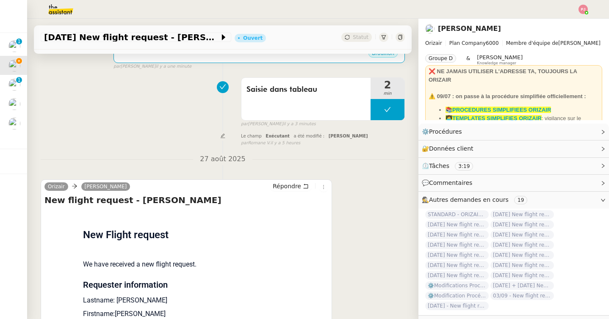
scroll to position [542, 0]
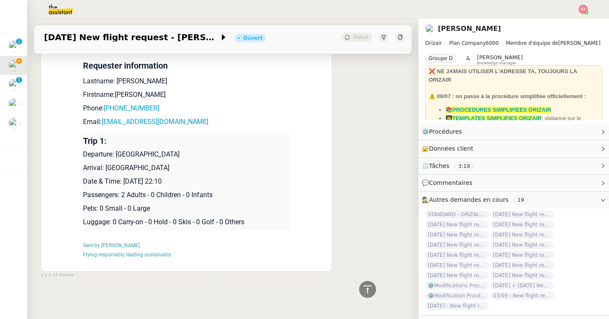
drag, startPoint x: 163, startPoint y: 166, endPoint x: 106, endPoint y: 166, distance: 57.2
click at [106, 166] on p "Arrival: [GEOGRAPHIC_DATA]" at bounding box center [186, 168] width 207 height 10
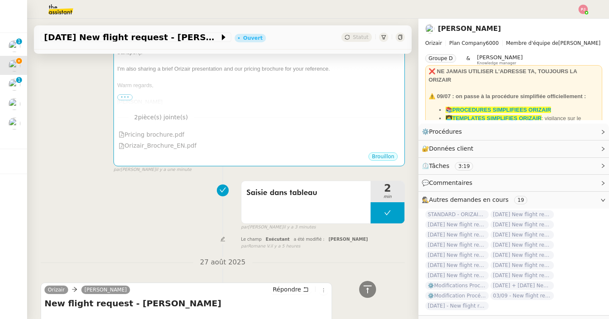
scroll to position [0, 0]
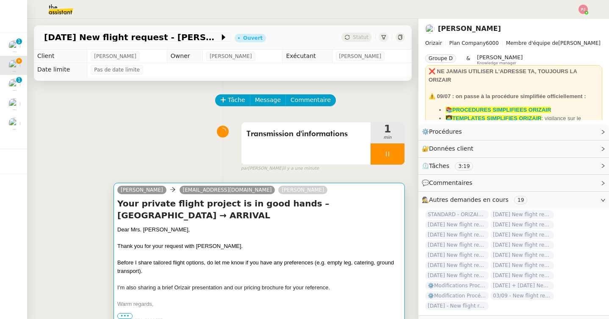
click at [214, 240] on div at bounding box center [259, 238] width 284 height 8
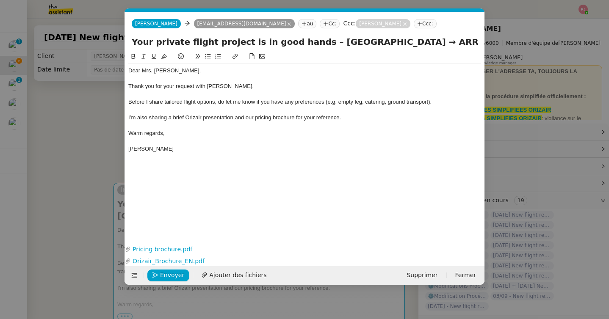
scroll to position [0, 50]
drag, startPoint x: 398, startPoint y: 41, endPoint x: 442, endPoint y: 40, distance: 44.1
click at [442, 40] on input "Your private flight project is in good hands – [GEOGRAPHIC_DATA] → ARRIVAL" at bounding box center [305, 42] width 346 height 13
paste input "[GEOGRAPHIC_DATA]"
type input "Your private flight project is in good hands – [GEOGRAPHIC_DATA] → [GEOGRAPHIC_…"
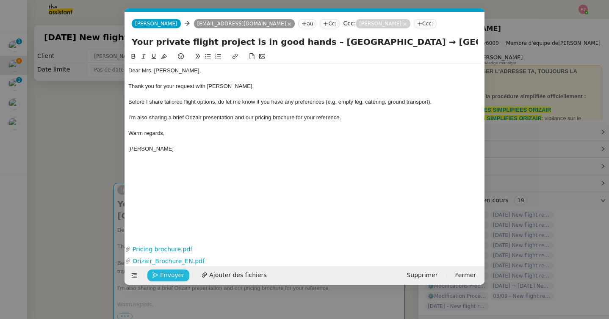
click at [167, 273] on span "Envoyer" at bounding box center [172, 276] width 24 height 10
click at [167, 273] on span "Confirmer l'envoi" at bounding box center [185, 276] width 51 height 10
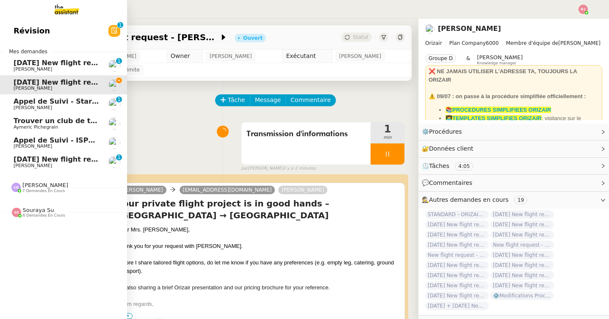
click at [41, 158] on span "[DATE] New flight request - [PERSON_NAME]Astorina" at bounding box center [115, 159] width 202 height 8
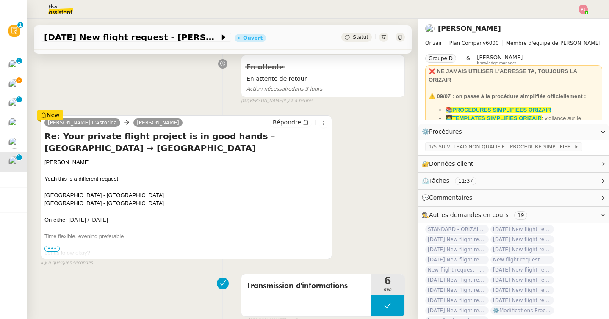
scroll to position [125, 0]
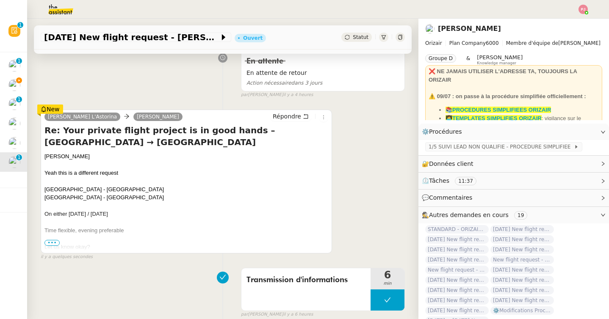
click at [53, 243] on span "•••" at bounding box center [51, 243] width 15 height 6
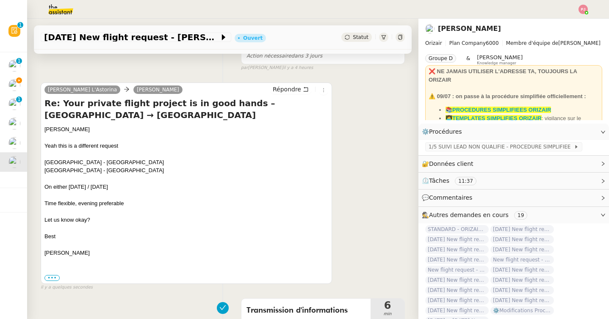
scroll to position [154, 0]
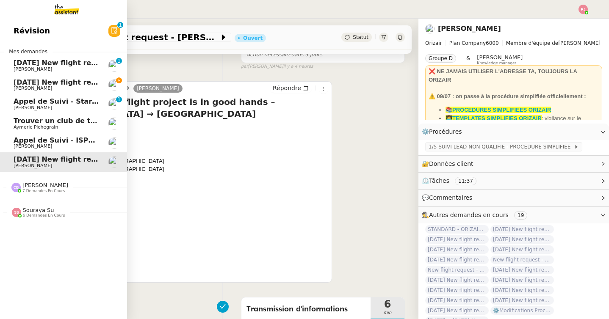
click at [15, 86] on span "[DATE] New flight request - [PERSON_NAME]" at bounding box center [99, 82] width 170 height 8
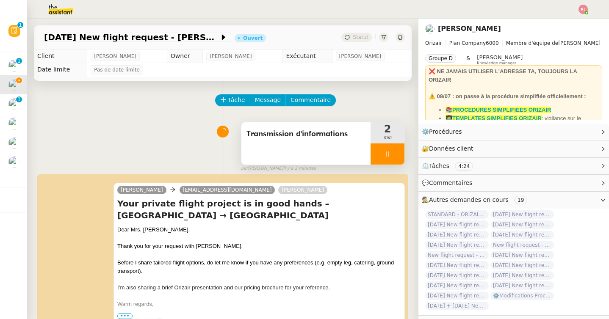
scroll to position [2, 0]
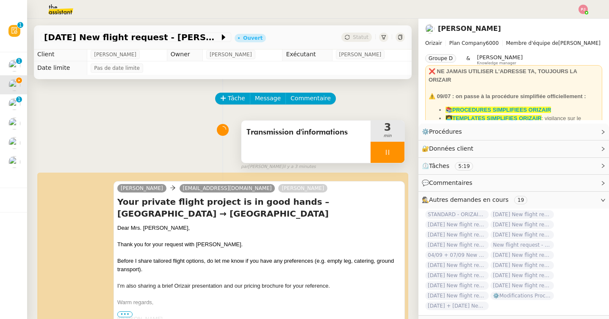
click at [388, 153] on icon at bounding box center [387, 152] width 7 height 7
click at [395, 155] on icon at bounding box center [396, 152] width 7 height 7
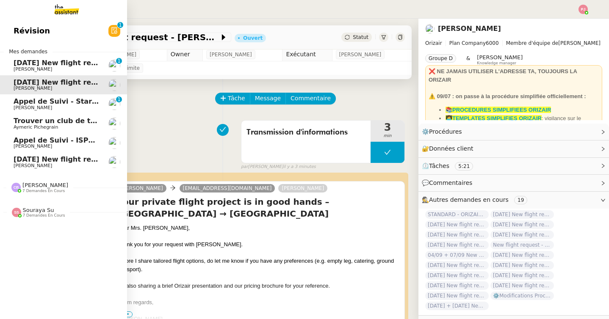
click at [19, 61] on span "[DATE] New flight request - [PERSON_NAME]" at bounding box center [99, 63] width 170 height 8
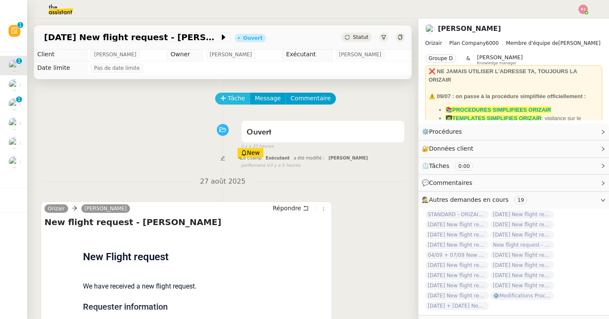
click at [225, 99] on icon at bounding box center [223, 98] width 6 height 6
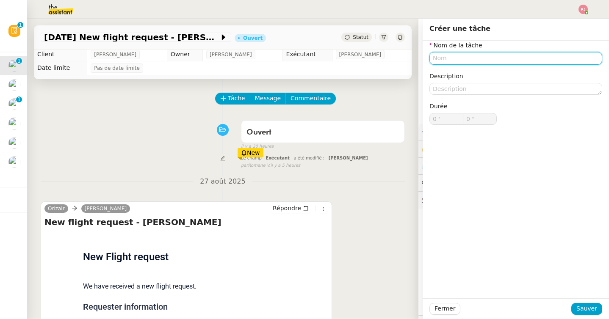
click at [451, 57] on input "text" at bounding box center [516, 58] width 173 height 12
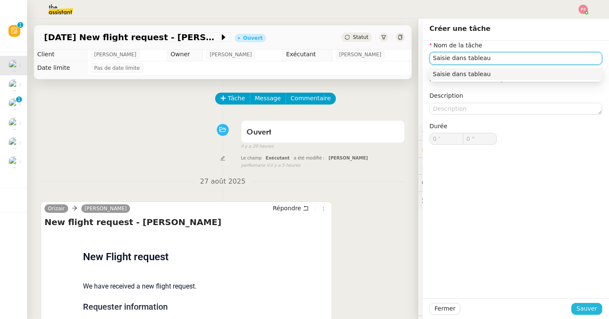
type input "Saisie dans tableau"
click at [584, 312] on span "Sauver" at bounding box center [587, 309] width 21 height 10
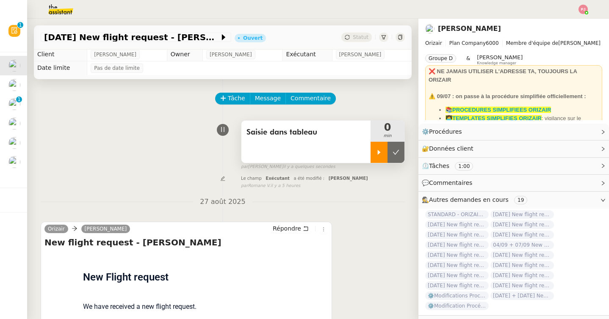
click at [377, 156] on div at bounding box center [379, 152] width 17 height 21
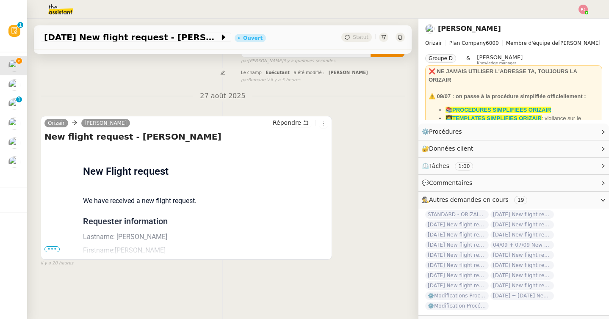
click at [51, 250] on span "•••" at bounding box center [51, 250] width 15 height 6
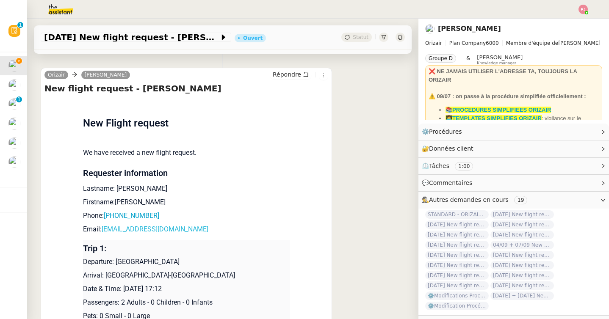
scroll to position [174, 0]
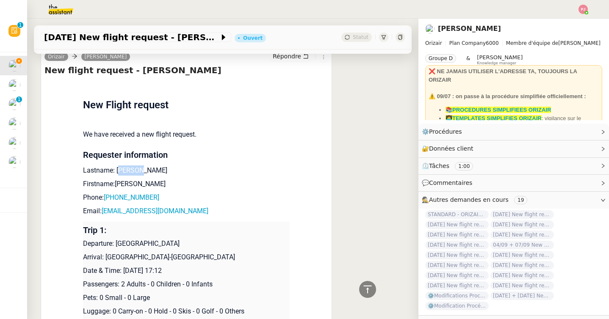
drag, startPoint x: 140, startPoint y: 171, endPoint x: 118, endPoint y: 169, distance: 22.1
click at [118, 169] on p "Lastname: [PERSON_NAME]" at bounding box center [186, 171] width 207 height 10
drag, startPoint x: 142, startPoint y: 183, endPoint x: 117, endPoint y: 183, distance: 25.0
click at [117, 183] on p "Firstname:[PERSON_NAME]" at bounding box center [186, 184] width 207 height 10
drag, startPoint x: 158, startPoint y: 196, endPoint x: 110, endPoint y: 196, distance: 48.7
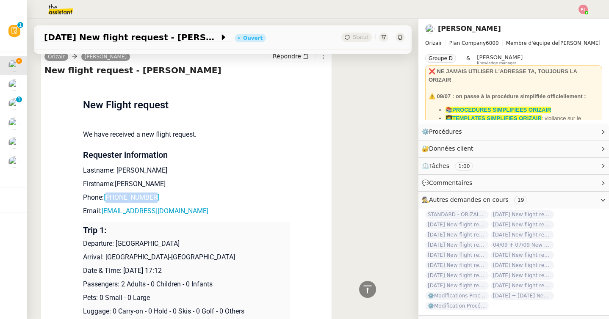
click at [110, 196] on p "Phone: [PHONE_NUMBER]" at bounding box center [186, 198] width 207 height 10
drag, startPoint x: 187, startPoint y: 214, endPoint x: 103, endPoint y: 213, distance: 83.9
click at [103, 213] on p "Email: [EMAIL_ADDRESS][DOMAIN_NAME]" at bounding box center [186, 211] width 207 height 10
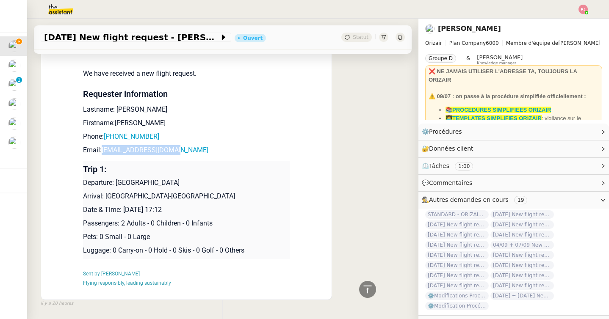
scroll to position [261, 0]
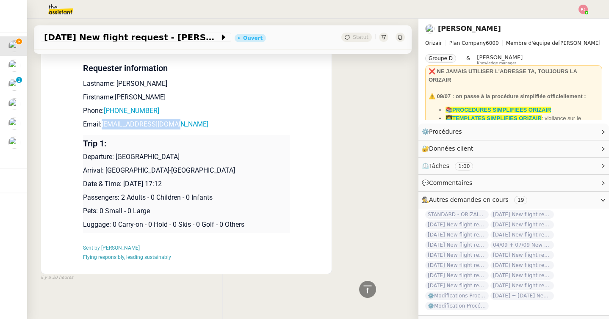
drag, startPoint x: 203, startPoint y: 156, endPoint x: 117, endPoint y: 157, distance: 86.9
click at [117, 157] on p "Departure: [GEOGRAPHIC_DATA]" at bounding box center [186, 157] width 207 height 10
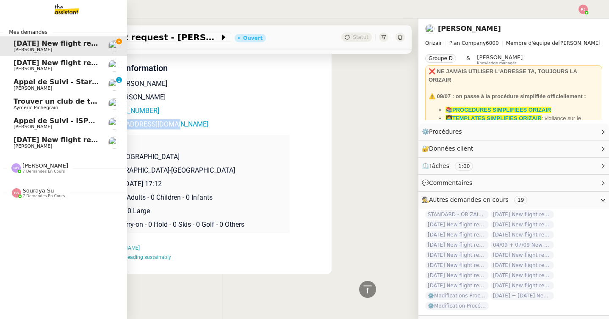
click at [17, 64] on span "[DATE] New flight request - [PERSON_NAME]" at bounding box center [99, 63] width 170 height 8
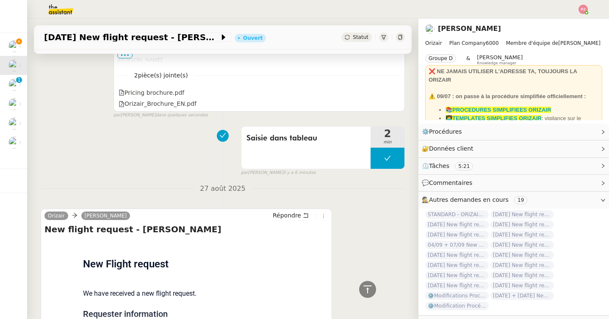
click at [363, 36] on span "Statut" at bounding box center [361, 37] width 16 height 6
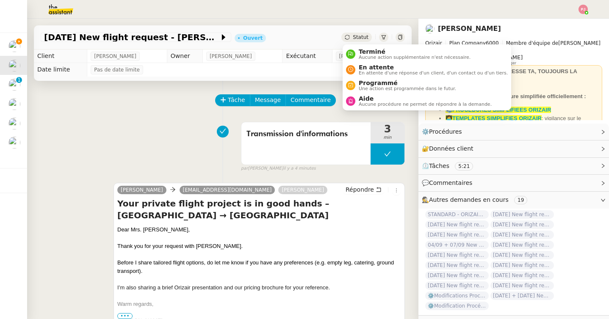
click at [358, 37] on span "Statut" at bounding box center [361, 37] width 16 height 6
click at [377, 90] on span "Une action est programmée dans le futur." at bounding box center [407, 88] width 97 height 5
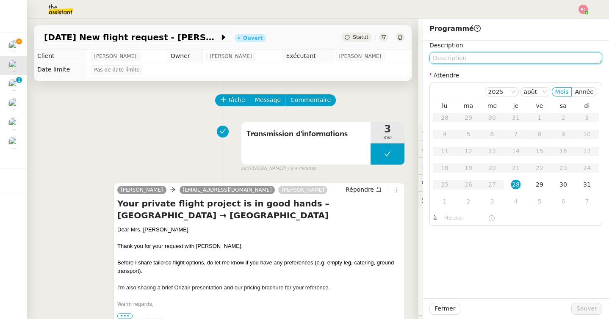
click at [458, 58] on textarea at bounding box center [516, 58] width 173 height 12
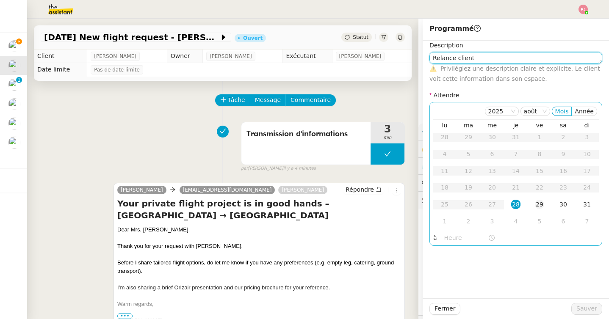
type textarea "Relance client"
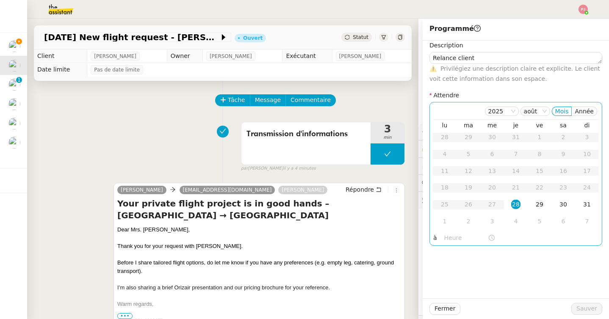
click at [533, 203] on td "29" at bounding box center [540, 205] width 24 height 17
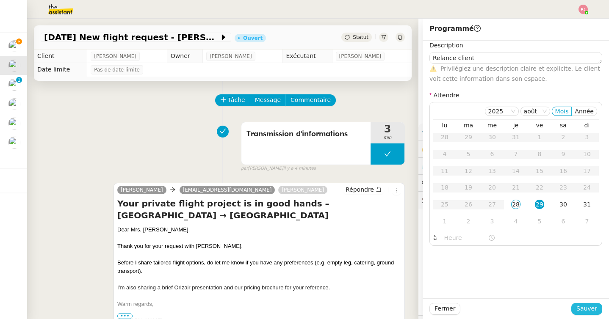
click at [596, 308] on span "Sauver" at bounding box center [587, 309] width 21 height 10
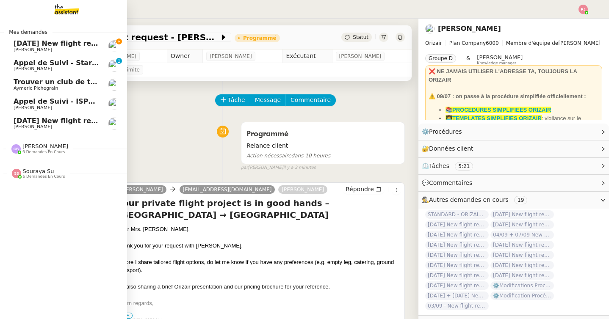
click at [25, 44] on span "[DATE] New flight request - [PERSON_NAME]" at bounding box center [99, 43] width 170 height 8
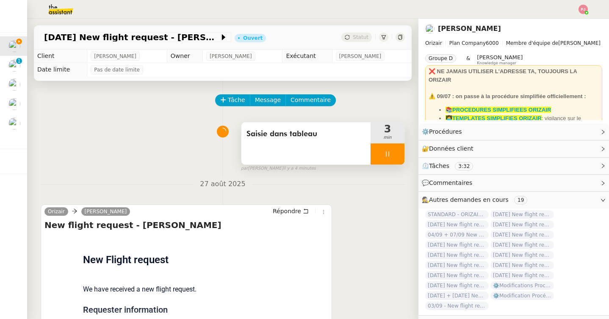
click at [380, 156] on div at bounding box center [388, 154] width 34 height 21
click at [402, 153] on button at bounding box center [396, 154] width 17 height 21
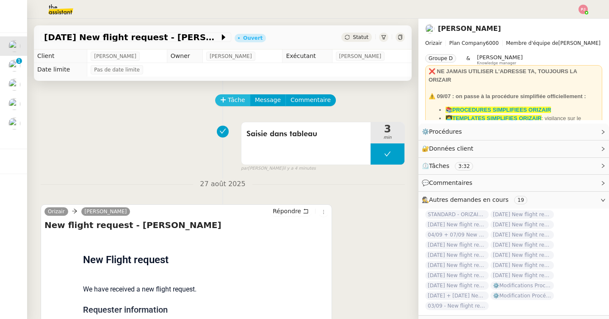
click at [239, 96] on span "Tâche" at bounding box center [236, 100] width 17 height 10
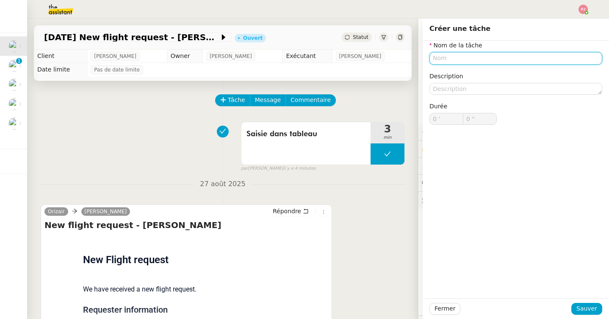
click at [449, 53] on input "text" at bounding box center [516, 58] width 173 height 12
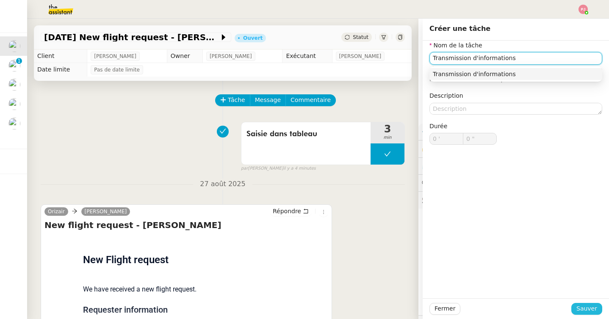
type input "Transmission d'informations"
click at [584, 308] on span "Sauver" at bounding box center [587, 309] width 21 height 10
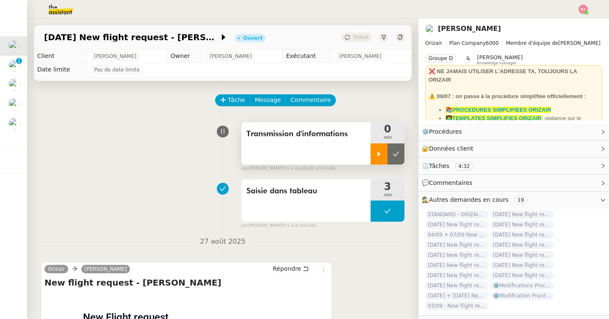
click at [379, 149] on div at bounding box center [379, 154] width 17 height 21
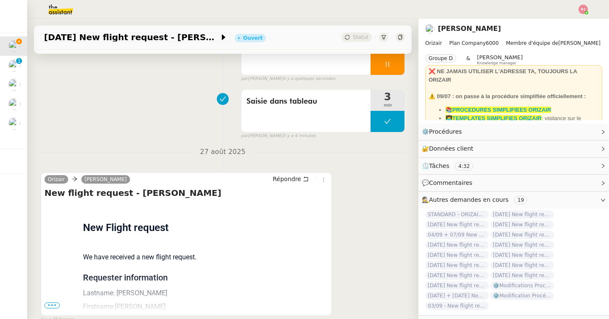
scroll to position [134, 0]
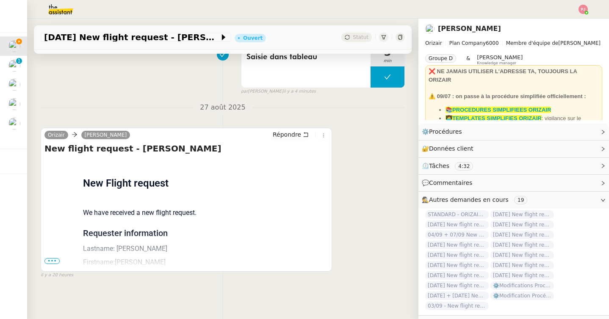
click at [52, 261] on span "•••" at bounding box center [51, 261] width 15 height 6
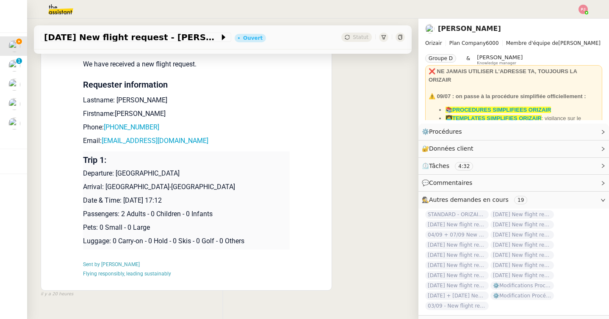
scroll to position [302, 0]
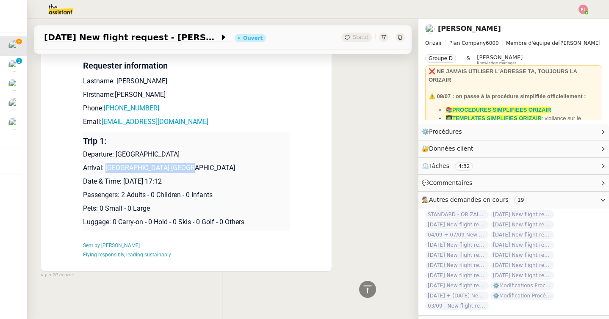
drag, startPoint x: 187, startPoint y: 168, endPoint x: 105, endPoint y: 166, distance: 81.4
click at [105, 166] on p "Arrival: [GEOGRAPHIC_DATA]-[GEOGRAPHIC_DATA]" at bounding box center [186, 168] width 207 height 10
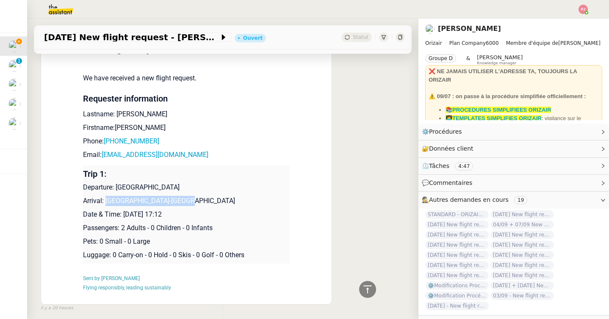
scroll to position [277, 0]
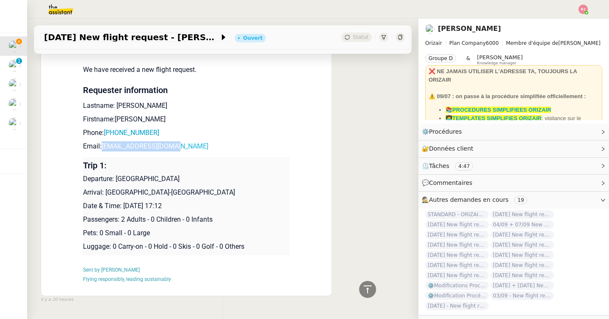
drag, startPoint x: 183, startPoint y: 147, endPoint x: 103, endPoint y: 143, distance: 80.6
click at [103, 143] on p "Email: [EMAIL_ADDRESS][DOMAIN_NAME]" at bounding box center [186, 146] width 207 height 10
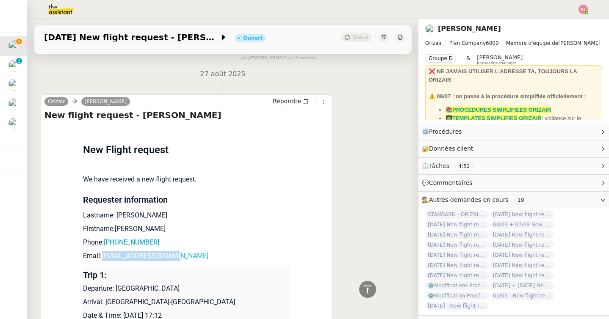
scroll to position [0, 0]
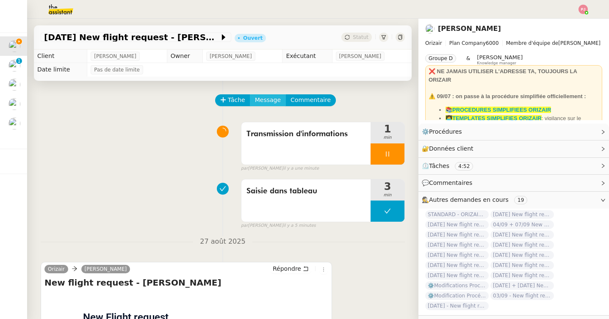
click at [260, 103] on span "Message" at bounding box center [268, 100] width 26 height 10
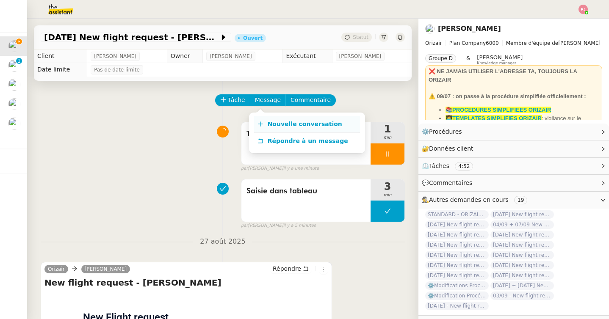
click at [265, 126] on link "Nouvelle conversation" at bounding box center [307, 124] width 106 height 17
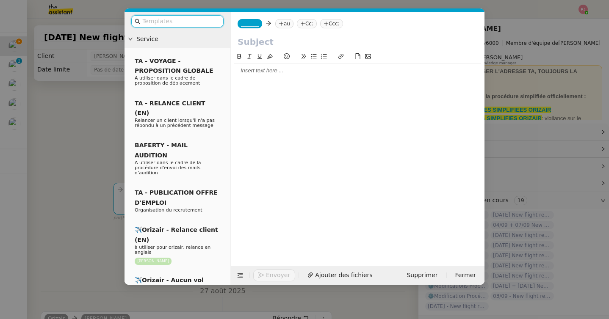
click at [192, 23] on input "text" at bounding box center [180, 22] width 76 height 10
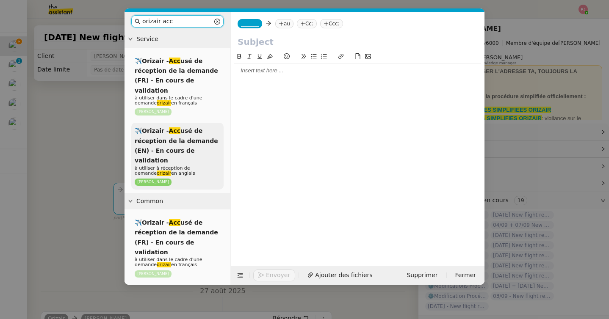
type input "orizair acc"
click at [186, 126] on div "✈️Orizair - Acc usé de réception de la demande (EN) - En cours de validation à …" at bounding box center [177, 156] width 92 height 67
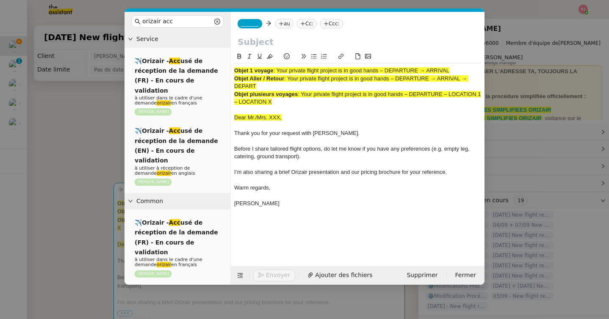
click at [280, 23] on icon at bounding box center [281, 23] width 5 height 5
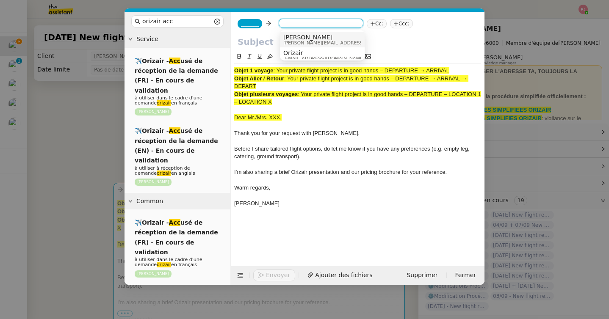
paste input "[EMAIL_ADDRESS][DOMAIN_NAME]"
type input "[EMAIL_ADDRESS][DOMAIN_NAME]"
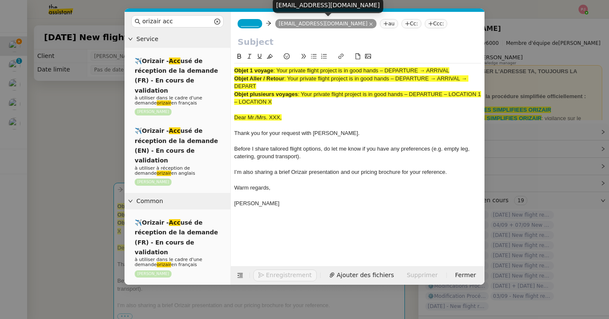
click at [253, 24] on span "_______" at bounding box center [250, 24] width 18 height 6
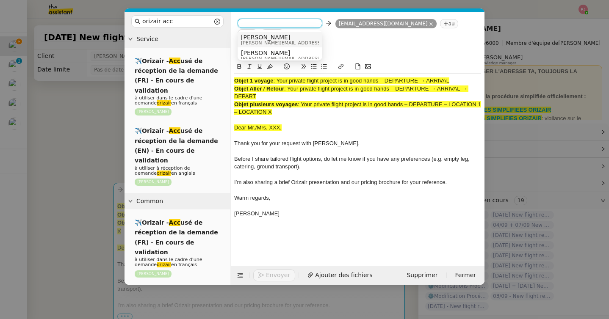
click at [266, 41] on span "[PERSON_NAME][EMAIL_ADDRESS][DOMAIN_NAME]" at bounding box center [301, 43] width 120 height 5
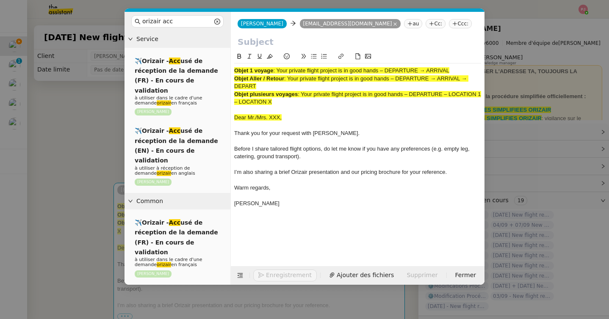
click at [449, 20] on nz-tag "Ccc:" at bounding box center [460, 23] width 23 height 9
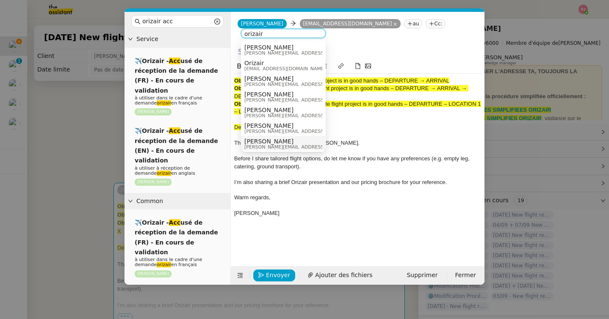
type input "orizair"
click at [276, 139] on span "[PERSON_NAME]" at bounding box center [304, 141] width 120 height 7
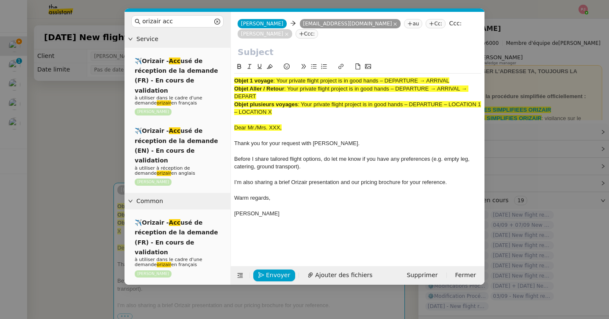
drag, startPoint x: 278, startPoint y: 81, endPoint x: 463, endPoint y: 79, distance: 185.2
click at [463, 79] on div "Objet 1 voyage : Your private flight project is in good hands – DEPARTURE → ARR…" at bounding box center [357, 81] width 247 height 8
click at [293, 51] on input "text" at bounding box center [358, 52] width 240 height 13
paste input "Your private flight project is in good hands – DEPARTURE → ARRIVAL"
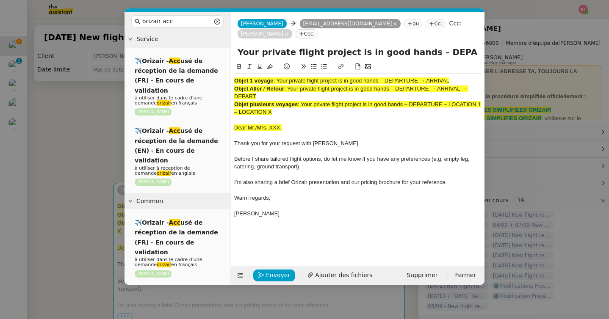
scroll to position [0, 34]
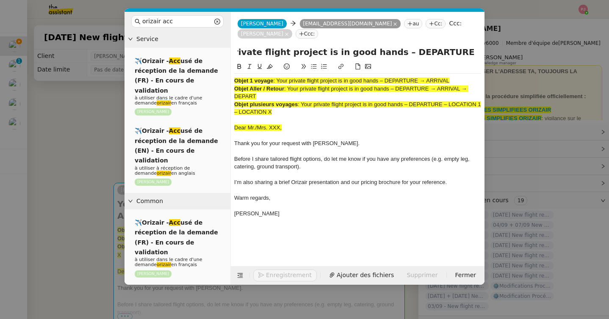
type input "Your private flight project is in good hands – DEPARTURE → ARRIVAL"
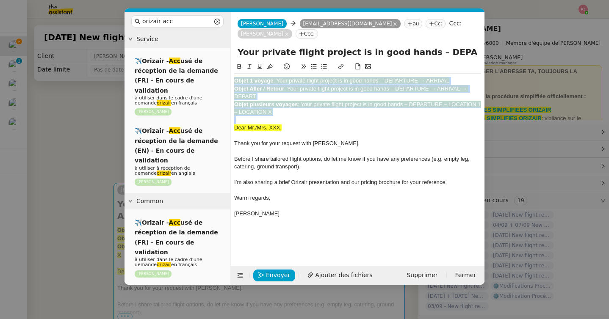
drag, startPoint x: 234, startPoint y: 128, endPoint x: 234, endPoint y: 68, distance: 59.3
click at [234, 68] on div "Objet 1 voyage : Your private flight project is in good hands – DEPARTURE → ARR…" at bounding box center [357, 145] width 247 height 167
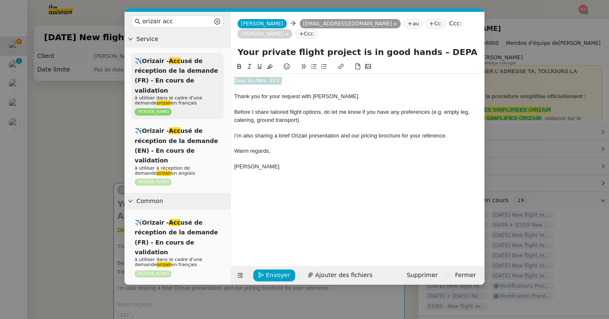
drag, startPoint x: 291, startPoint y: 77, endPoint x: 200, endPoint y: 78, distance: 91.1
click at [200, 78] on nz-layout "orizair acc Service ✈️Orizair - Acc usé de réception de la demande (FR) - En co…" at bounding box center [305, 148] width 360 height 273
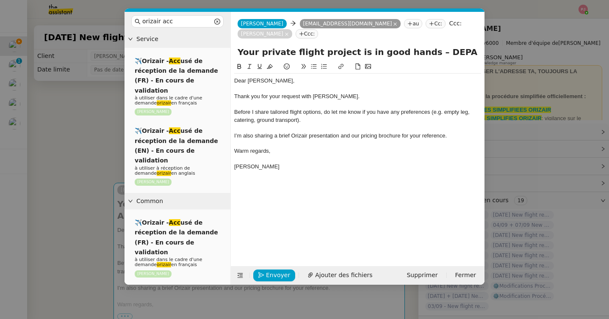
click at [73, 173] on nz-modal-container "orizair acc Service ✈️Orizair - Acc usé de réception de la demande (FR) - En co…" at bounding box center [304, 159] width 609 height 319
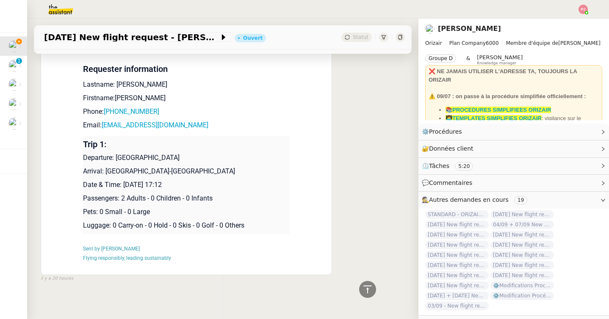
scroll to position [470, 0]
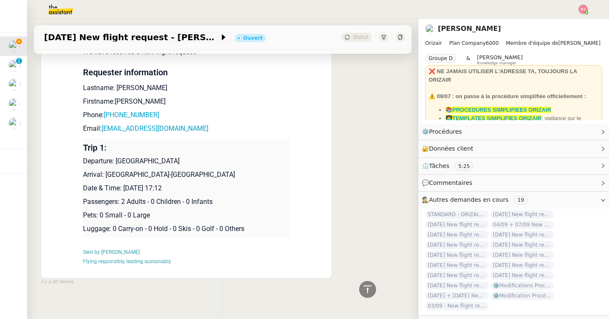
drag, startPoint x: 194, startPoint y: 159, endPoint x: 117, endPoint y: 158, distance: 78.0
click at [117, 158] on p "Departure: [GEOGRAPHIC_DATA]" at bounding box center [186, 161] width 207 height 10
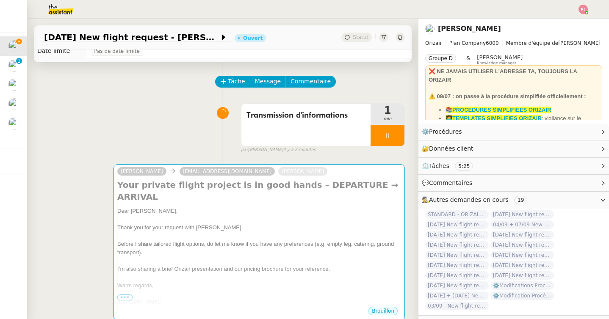
scroll to position [0, 0]
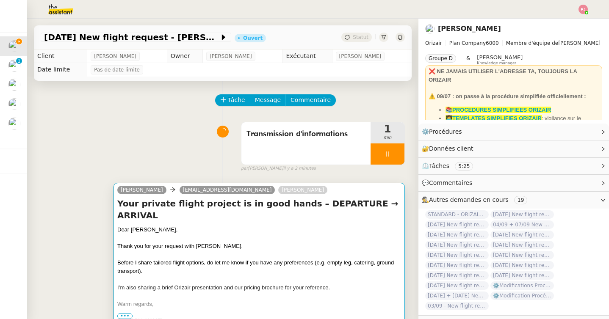
click at [197, 200] on h4 "Your private flight project is in good hands – DEPARTURE → ARRIVAL" at bounding box center [259, 210] width 284 height 24
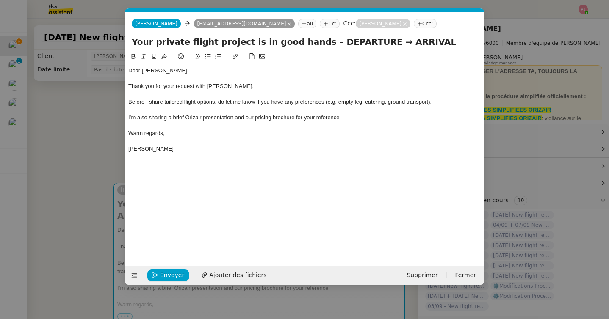
scroll to position [0, 46]
drag, startPoint x: 357, startPoint y: 44, endPoint x: 308, endPoint y: 47, distance: 49.6
click at [308, 47] on input "Your private flight project is in good hands – DEPARTURE → ARRIVAL" at bounding box center [305, 42] width 346 height 13
paste input "[GEOGRAPHIC_DATA]"
type input "Your private flight project is in good hands – [GEOGRAPHIC_DATA] → ARRIVAL"
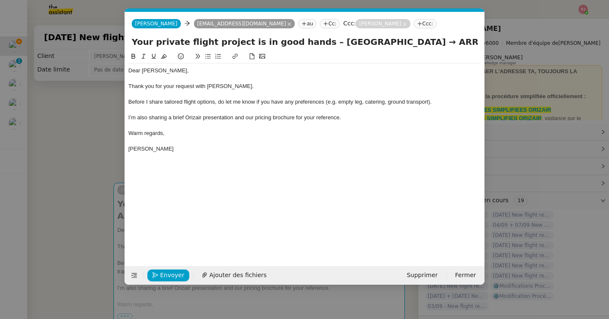
click at [63, 158] on nz-modal-container "orizair acc Service ✈️Orizair - Acc usé de réception de la demande (FR) - En co…" at bounding box center [304, 159] width 609 height 319
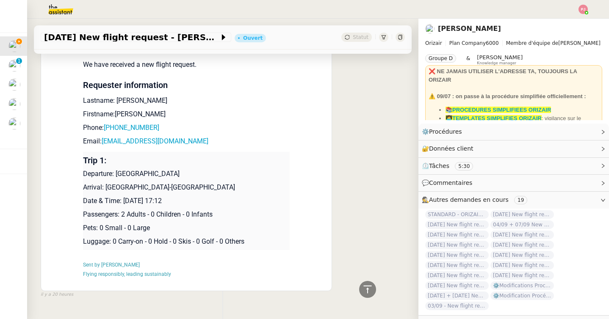
scroll to position [477, 0]
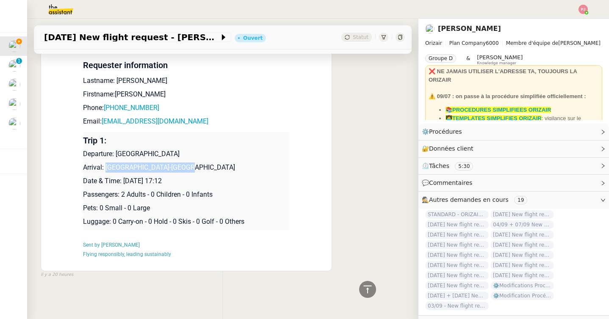
drag, startPoint x: 179, startPoint y: 167, endPoint x: 105, endPoint y: 166, distance: 73.7
click at [105, 166] on p "Arrival: [GEOGRAPHIC_DATA]-[GEOGRAPHIC_DATA]" at bounding box center [186, 168] width 207 height 10
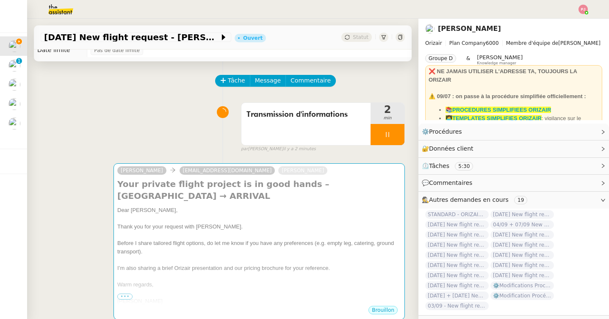
scroll to position [0, 0]
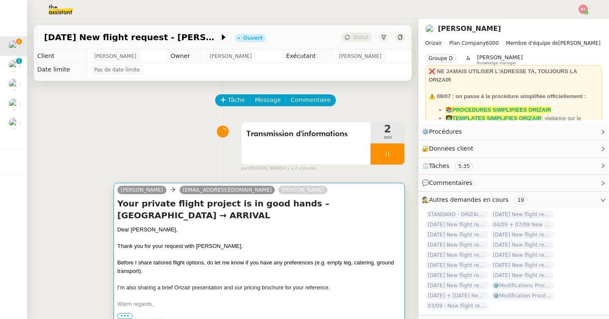
click at [158, 236] on div at bounding box center [259, 238] width 284 height 8
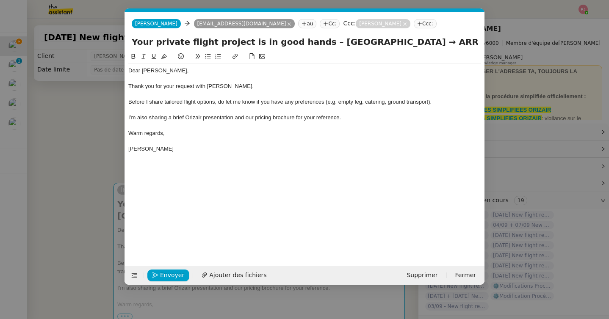
scroll to position [0, 46]
drag, startPoint x: 422, startPoint y: 43, endPoint x: 466, endPoint y: 46, distance: 43.7
click at [466, 46] on input "Your private flight project is in good hands – [GEOGRAPHIC_DATA] → ARRIVAL" at bounding box center [305, 42] width 346 height 13
paste input "Nice-[GEOGRAPHIC_DATA]"
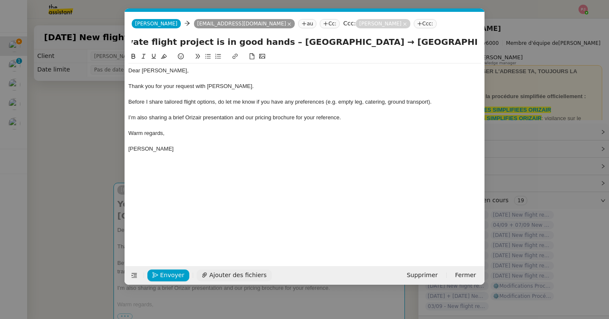
type input "Your private flight project is in good hands – [GEOGRAPHIC_DATA] → [GEOGRAPHIC_…"
click at [247, 273] on span "Ajouter des fichiers" at bounding box center [237, 276] width 57 height 10
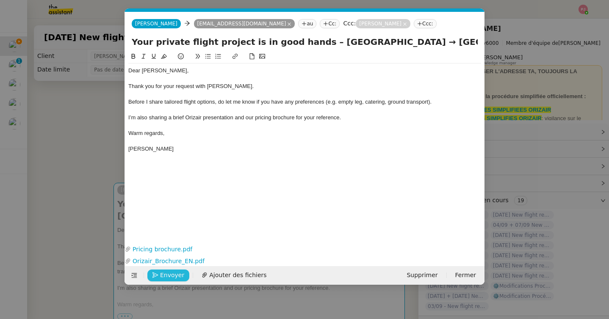
click at [159, 275] on button "Envoyer" at bounding box center [168, 276] width 42 height 12
click at [159, 275] on button "Confirmer l'envoi" at bounding box center [181, 276] width 69 height 12
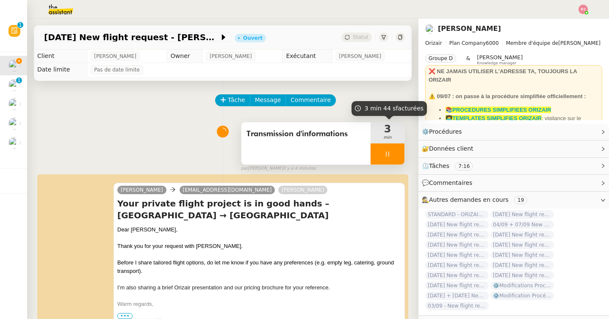
click at [388, 146] on div at bounding box center [388, 154] width 34 height 21
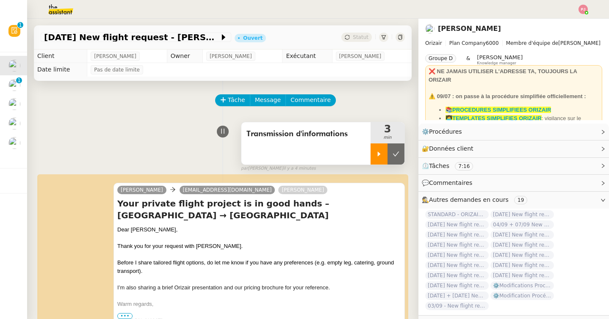
click at [380, 151] on icon at bounding box center [379, 154] width 7 height 7
click at [383, 155] on div at bounding box center [388, 154] width 34 height 21
click at [400, 155] on button at bounding box center [396, 154] width 17 height 21
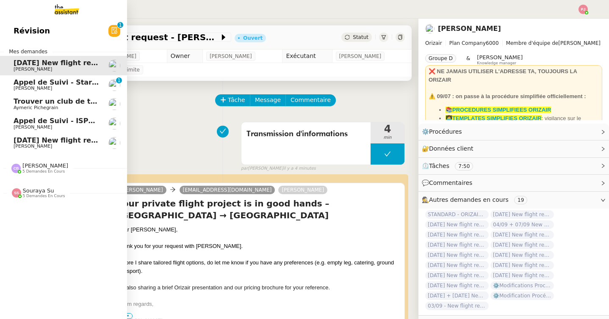
click at [23, 142] on span "[DATE] New flight request - [PERSON_NAME]Astorina" at bounding box center [115, 140] width 202 height 8
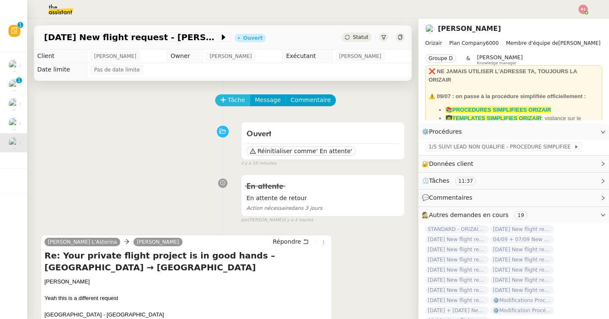
click at [241, 95] on span "Tâche" at bounding box center [236, 100] width 17 height 10
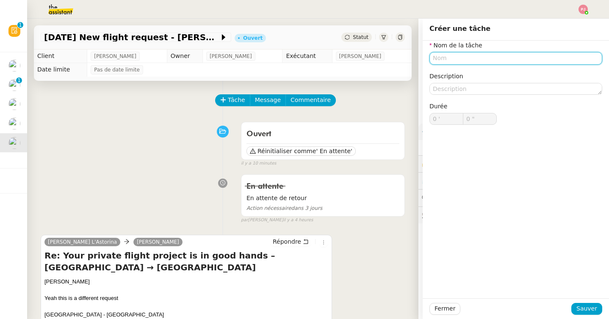
click at [456, 58] on input "text" at bounding box center [516, 58] width 173 height 12
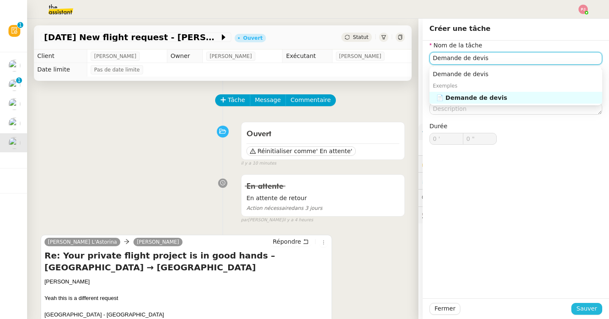
type input "Demande de devis"
click at [581, 309] on span "Sauver" at bounding box center [587, 309] width 21 height 10
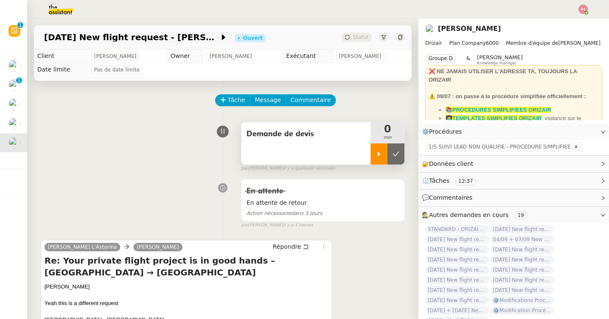
click at [374, 152] on div at bounding box center [379, 154] width 17 height 21
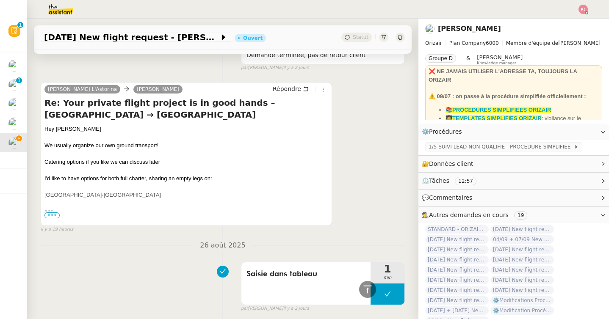
scroll to position [611, 0]
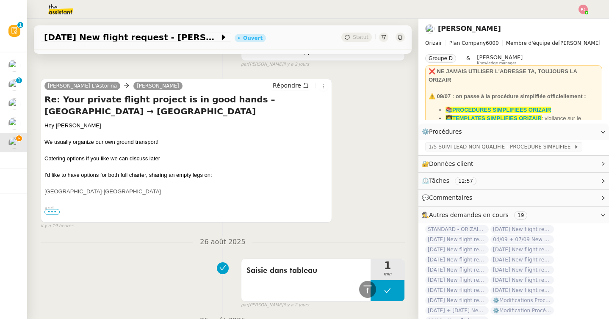
click at [49, 211] on span "•••" at bounding box center [51, 212] width 15 height 6
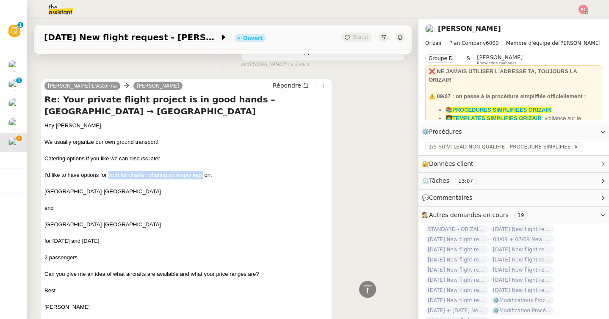
drag, startPoint x: 109, startPoint y: 164, endPoint x: 203, endPoint y: 166, distance: 93.6
click at [203, 171] on div "I'd like to have options for both full charter, sharing an empty legs on: Venic…" at bounding box center [186, 183] width 284 height 25
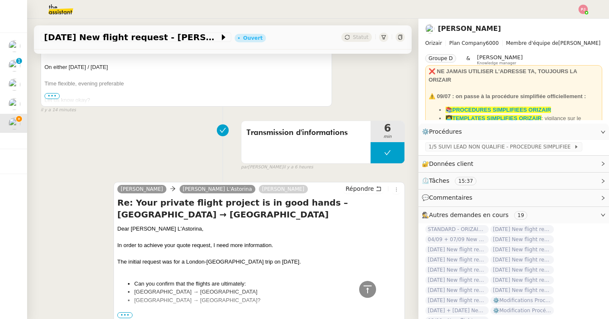
scroll to position [0, 0]
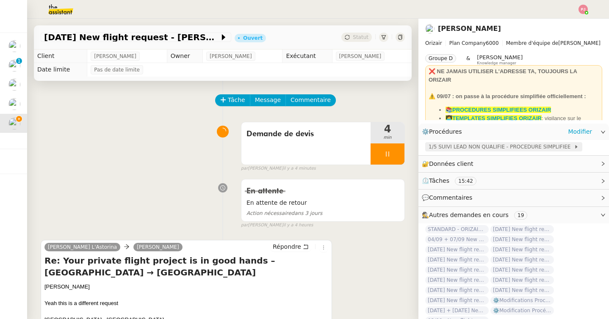
click at [482, 150] on span "1/5 SUIVI LEAD NON QUALIFIE - PROCEDURE SIMPLIFIEE" at bounding box center [501, 147] width 145 height 8
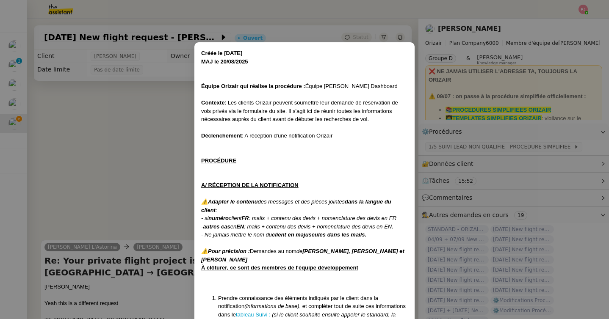
scroll to position [0, 0]
click at [594, 131] on nz-modal-container "Créée le [DATE] MAJ le [DATE] Équipe Orizair qui réalise la procédure : Équipe …" at bounding box center [304, 159] width 609 height 319
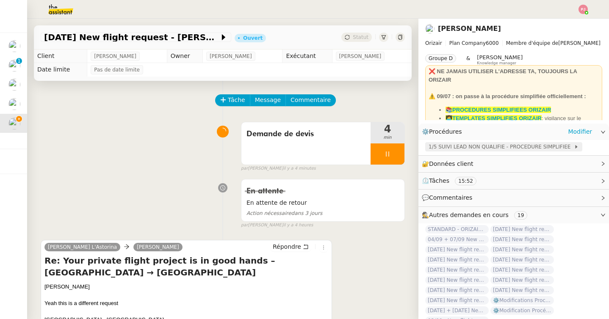
click at [461, 146] on span "1/5 SUIVI LEAD NON QUALIFIE - PROCEDURE SIMPLIFIEE" at bounding box center [501, 147] width 145 height 8
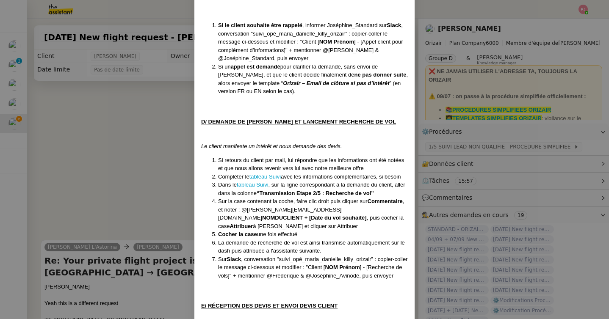
scroll to position [1076, 0]
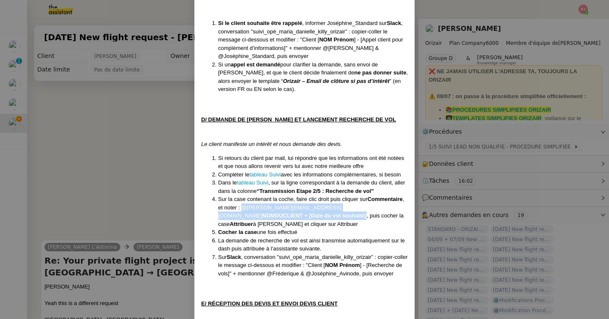
drag, startPoint x: 243, startPoint y: 198, endPoint x: 243, endPoint y: 205, distance: 6.8
click at [243, 205] on li "Sur la case contenant la coche, faire clic droit puis cliquer sur Commentaire ,…" at bounding box center [313, 211] width 190 height 33
click at [178, 183] on nz-modal-container "Créée le [DATE] MAJ le [DATE] Équipe Orizair qui réalise la procédure : Équipe …" at bounding box center [304, 159] width 609 height 319
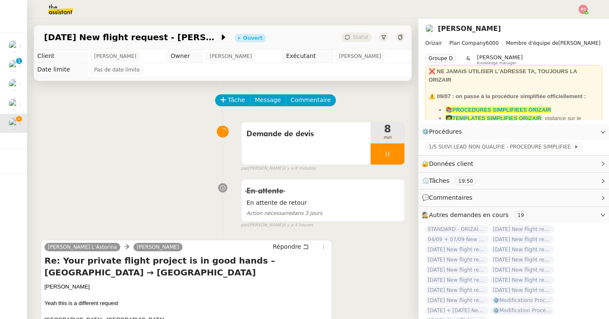
scroll to position [10, 0]
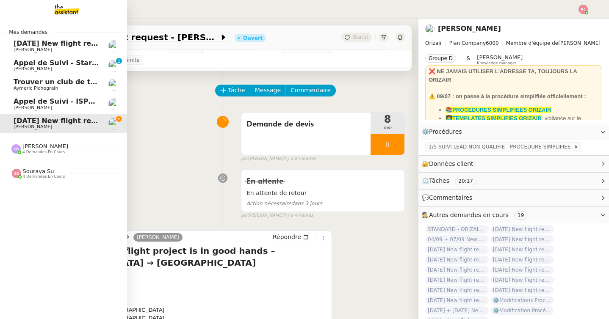
click at [18, 47] on span "[PERSON_NAME]" at bounding box center [33, 50] width 39 height 6
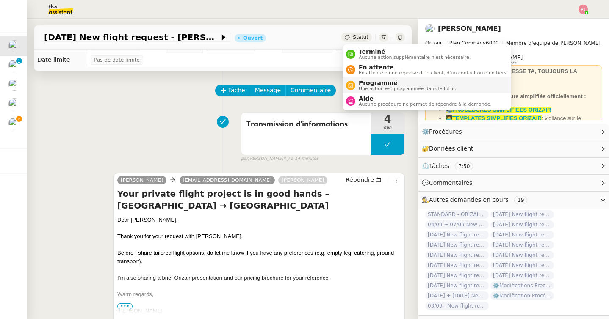
click at [369, 83] on span "Programmé" at bounding box center [407, 83] width 97 height 7
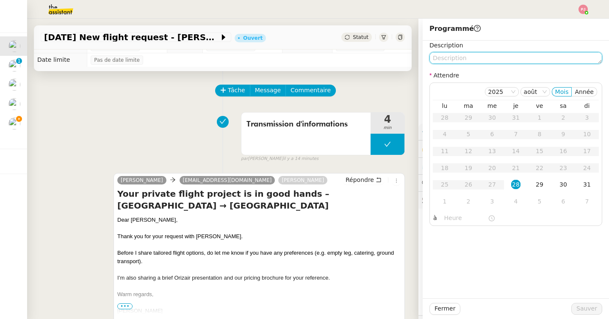
click at [458, 62] on textarea at bounding box center [516, 58] width 173 height 12
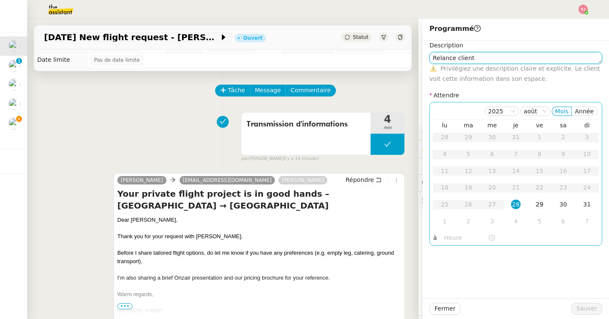
type textarea "Relance client"
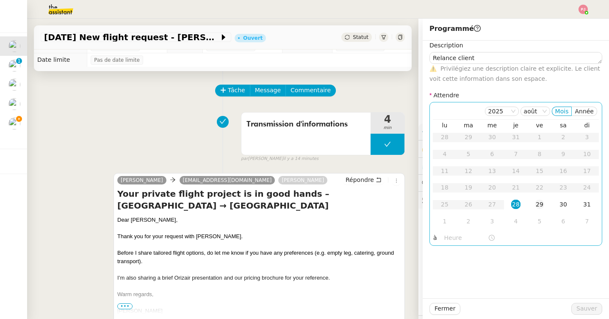
click at [538, 202] on div "29" at bounding box center [539, 204] width 9 height 9
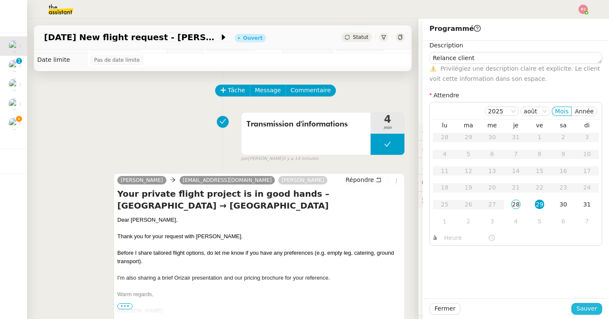
click at [589, 308] on span "Sauver" at bounding box center [587, 309] width 21 height 10
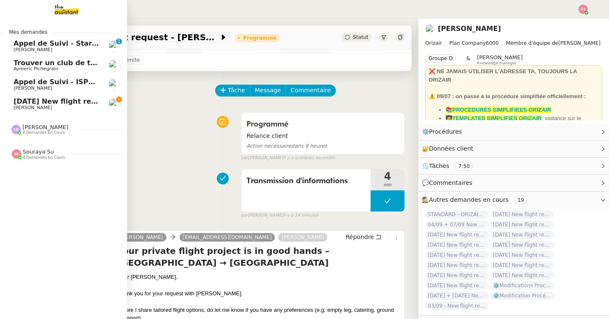
click at [28, 102] on span "[DATE] New flight request - [PERSON_NAME]Astorina" at bounding box center [115, 101] width 202 height 8
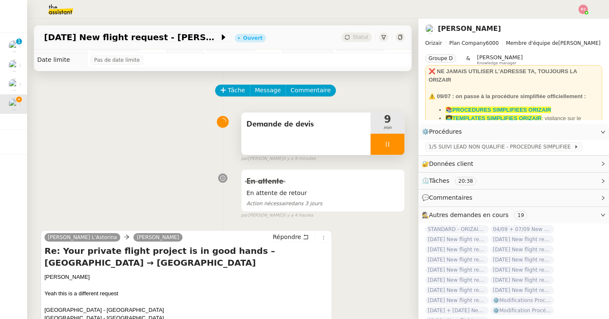
click at [384, 147] on icon at bounding box center [387, 144] width 7 height 7
click at [399, 145] on icon at bounding box center [396, 144] width 7 height 7
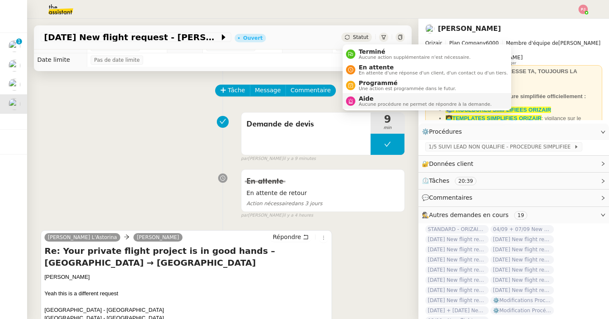
click at [370, 100] on span "Aide" at bounding box center [425, 98] width 133 height 7
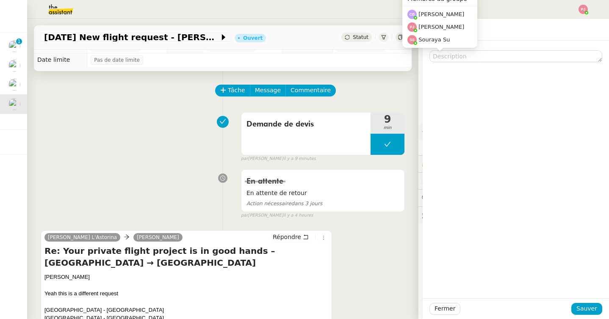
click at [455, 50] on div "Membres du groupe [PERSON_NAME] [PERSON_NAME]" at bounding box center [439, 23] width 75 height 62
click at [453, 54] on div "Membres du groupe [PERSON_NAME] [PERSON_NAME]" at bounding box center [439, 23] width 75 height 62
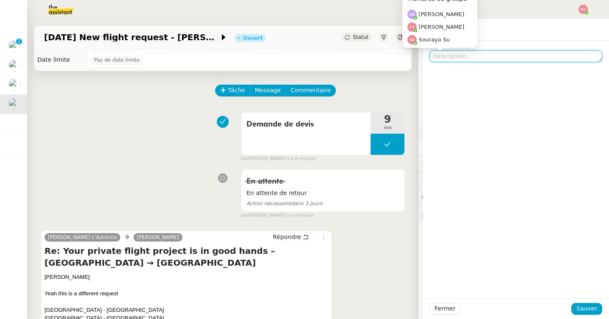
click at [444, 61] on textarea at bounding box center [516, 56] width 173 height 12
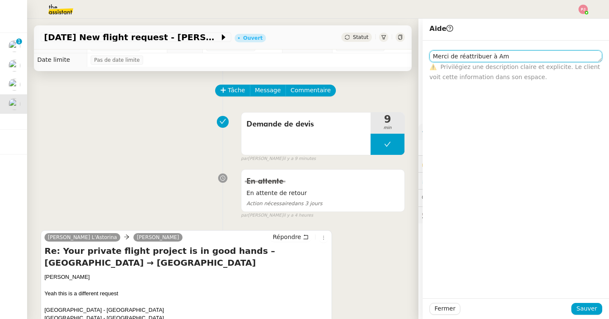
click at [522, 51] on textarea "Merci de réattribuer à Am" at bounding box center [516, 56] width 173 height 12
click at [516, 57] on textarea "Merci de réattribuer à Am" at bounding box center [516, 56] width 173 height 12
type textarea "Merci de réattribuer à [PERSON_NAME] ou [PERSON_NAME], recherche de vols"
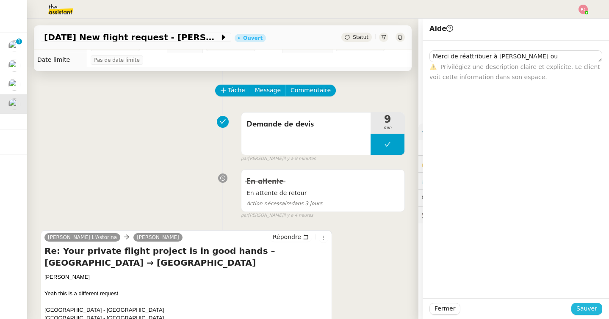
click at [594, 311] on span "Sauver" at bounding box center [587, 309] width 21 height 10
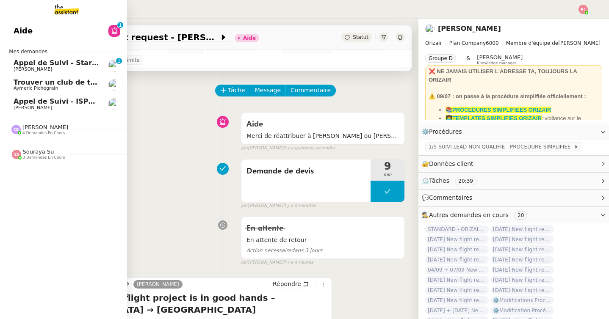
click at [39, 72] on link "Appel de Suivi - StartC - [PERSON_NAME] [PERSON_NAME] 0 1 2 3 4 5 6 7 8 9" at bounding box center [63, 65] width 127 height 19
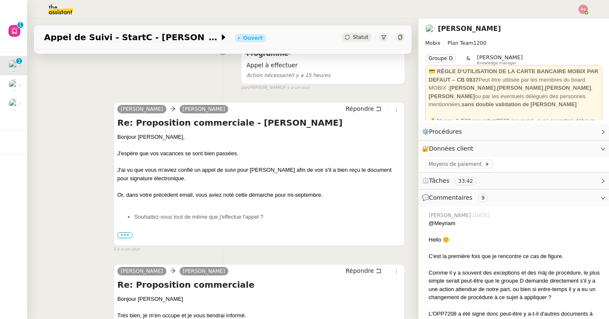
scroll to position [141, 0]
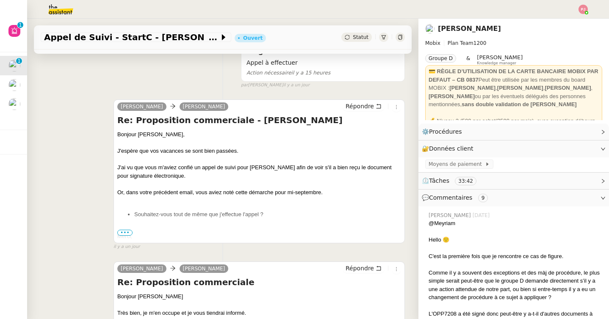
click at [128, 232] on span "•••" at bounding box center [124, 233] width 15 height 6
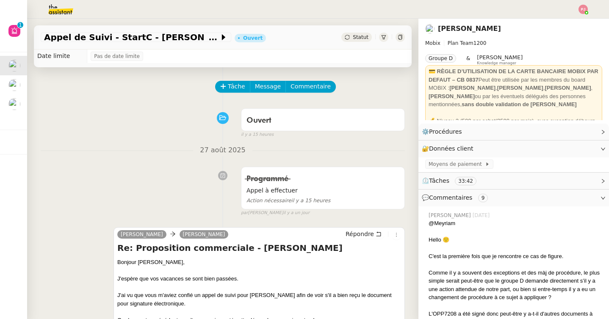
scroll to position [0, 0]
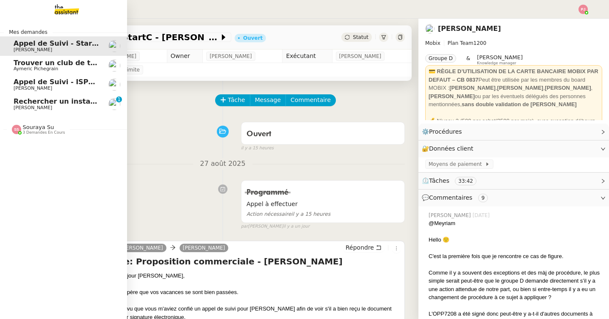
click at [22, 107] on span "[PERSON_NAME]" at bounding box center [33, 108] width 39 height 6
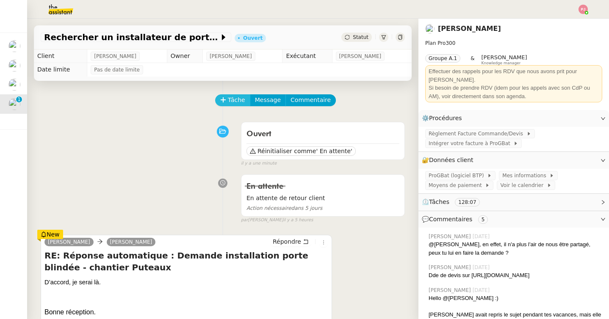
click at [218, 100] on button "Tâche" at bounding box center [232, 100] width 35 height 12
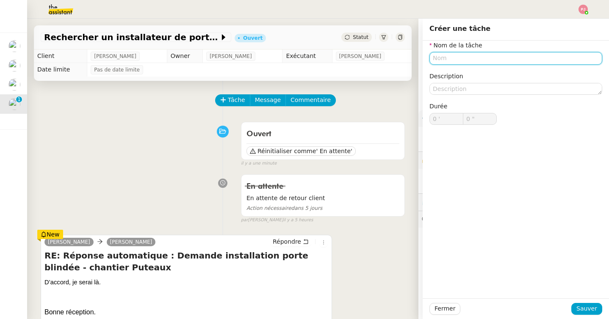
click at [466, 58] on input "text" at bounding box center [516, 58] width 173 height 12
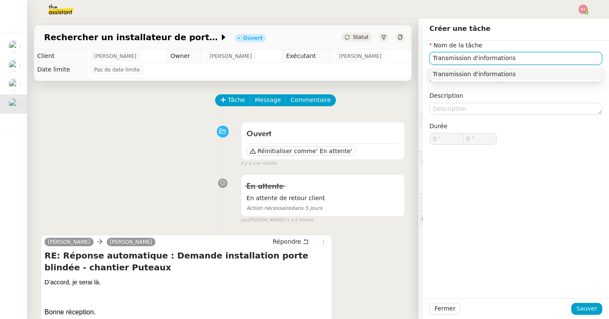
type input "Transmission d'informations"
click at [583, 303] on div "Fermer Sauver" at bounding box center [516, 309] width 186 height 21
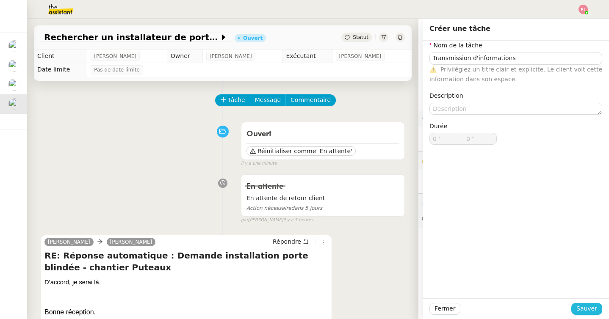
click at [583, 308] on span "Sauver" at bounding box center [587, 309] width 21 height 10
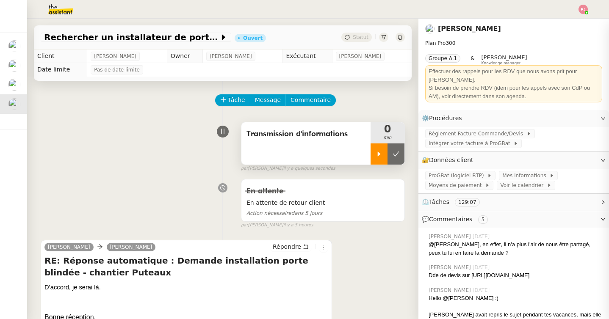
click at [376, 153] on icon at bounding box center [379, 154] width 7 height 7
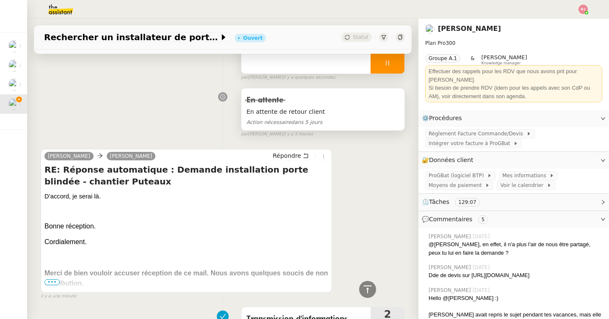
scroll to position [23, 0]
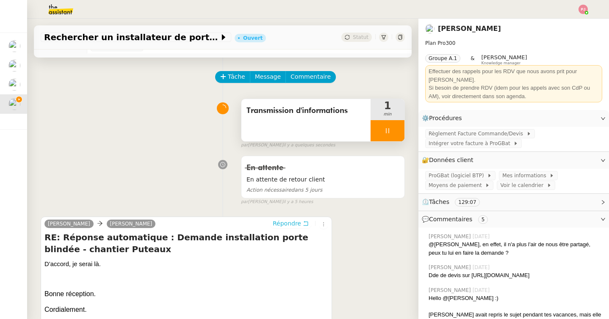
click at [286, 219] on span "Répondre" at bounding box center [287, 223] width 28 height 8
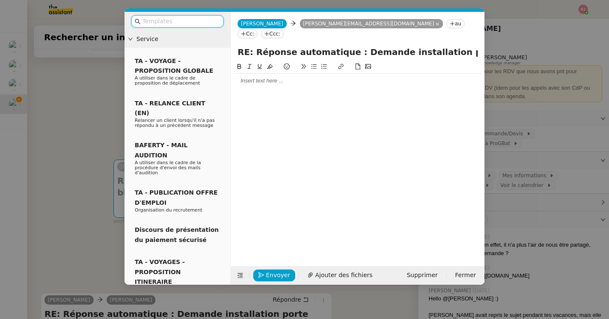
click at [259, 77] on div at bounding box center [357, 81] width 247 height 8
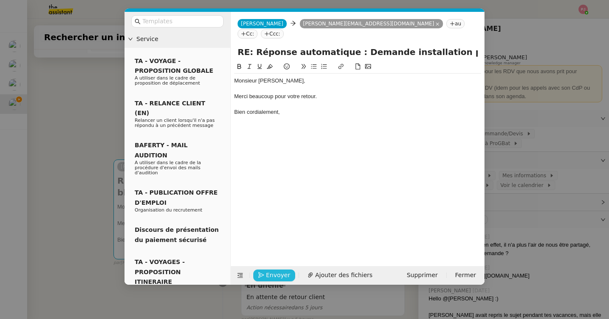
click at [269, 273] on span "Envoyer" at bounding box center [278, 276] width 24 height 10
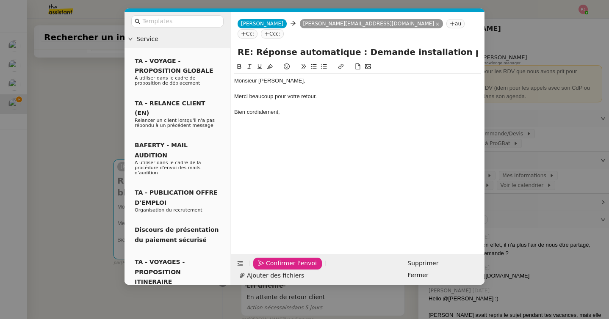
click at [269, 269] on span "Confirmer l'envoi" at bounding box center [291, 264] width 51 height 10
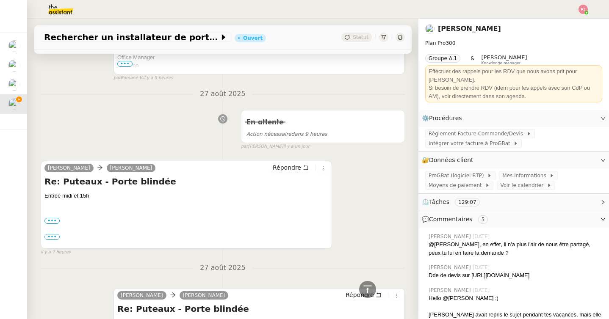
scroll to position [635, 0]
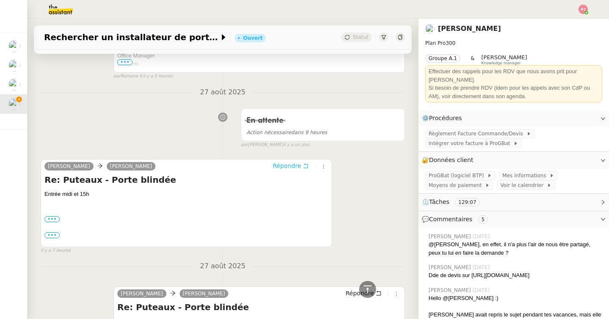
click at [297, 168] on span "Répondre" at bounding box center [287, 166] width 28 height 8
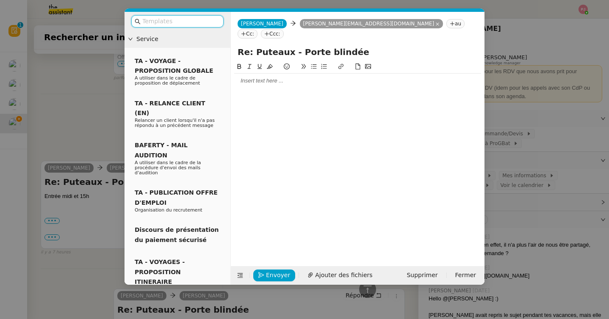
click at [286, 77] on div at bounding box center [357, 81] width 247 height 8
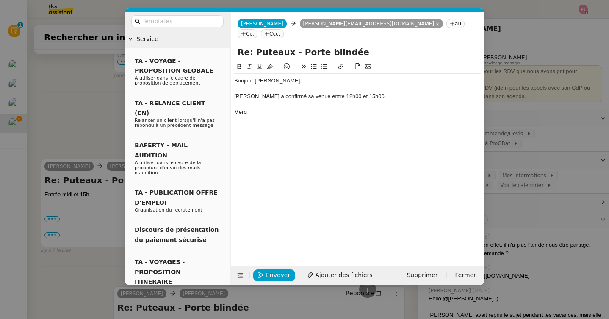
scroll to position [768, 0]
click at [270, 277] on span "Envoyer" at bounding box center [278, 276] width 24 height 10
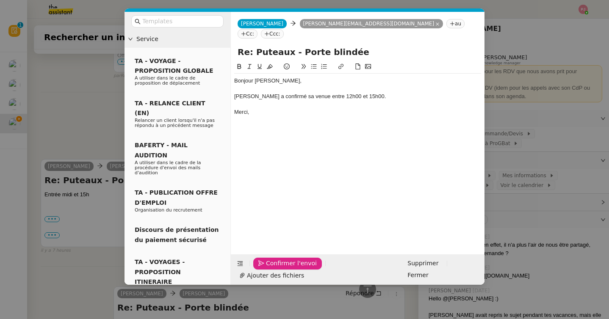
click at [270, 269] on span "Confirmer l'envoi" at bounding box center [291, 264] width 51 height 10
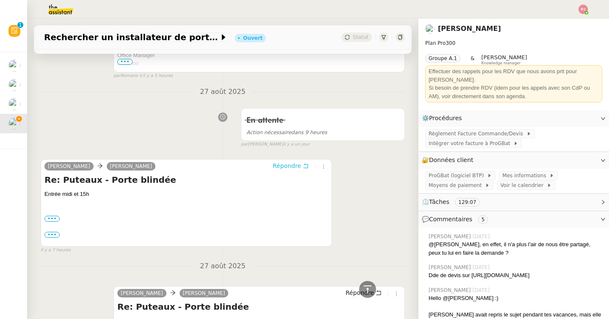
scroll to position [0, 0]
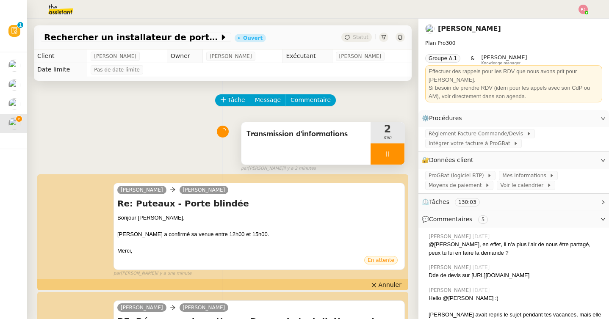
click at [389, 153] on icon at bounding box center [387, 154] width 7 height 7
click at [395, 154] on icon at bounding box center [396, 154] width 7 height 7
